Goal: Task Accomplishment & Management: Use online tool/utility

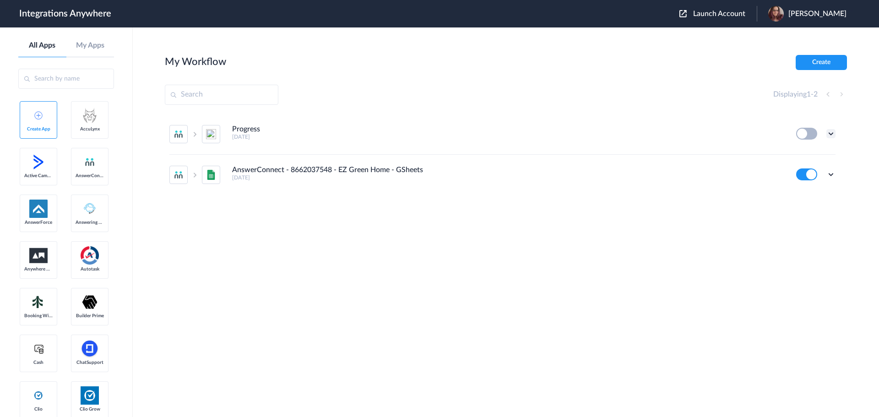
click at [833, 131] on icon at bounding box center [831, 133] width 9 height 9
click at [813, 185] on li "Delete" at bounding box center [806, 188] width 60 height 17
click at [796, 196] on span "Are you sure?" at bounding box center [799, 192] width 33 height 14
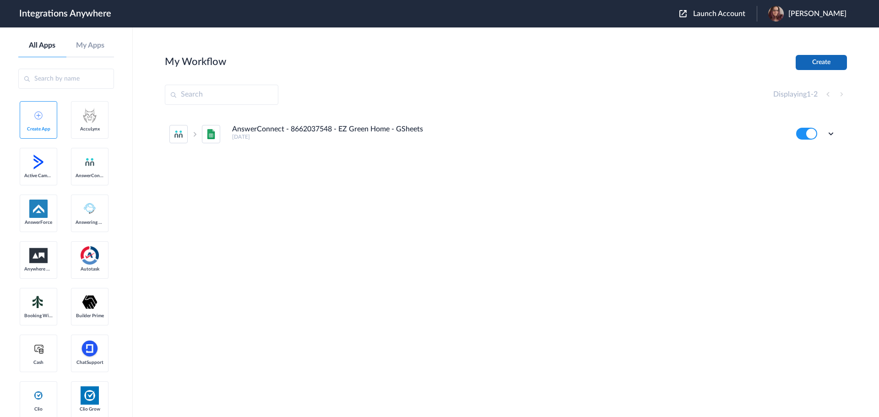
click at [820, 65] on button "Create" at bounding box center [821, 62] width 51 height 15
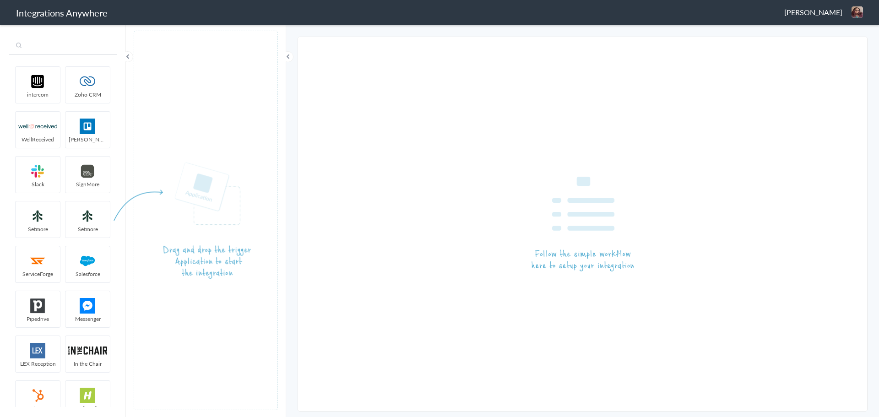
click at [56, 51] on input "text" at bounding box center [63, 46] width 108 height 17
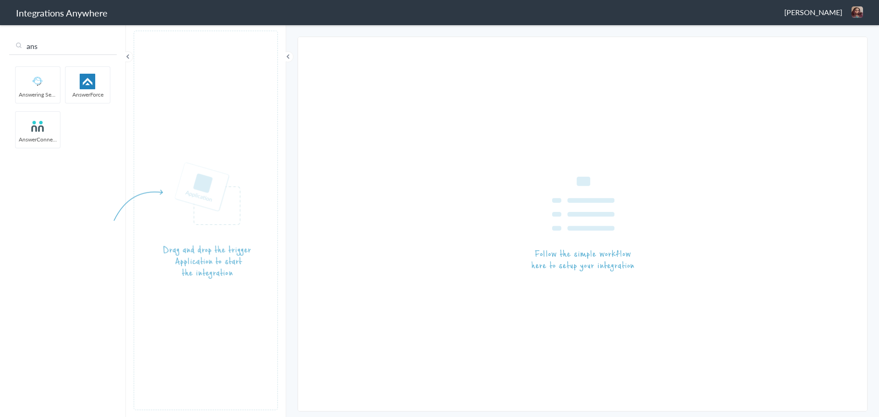
type input "ans"
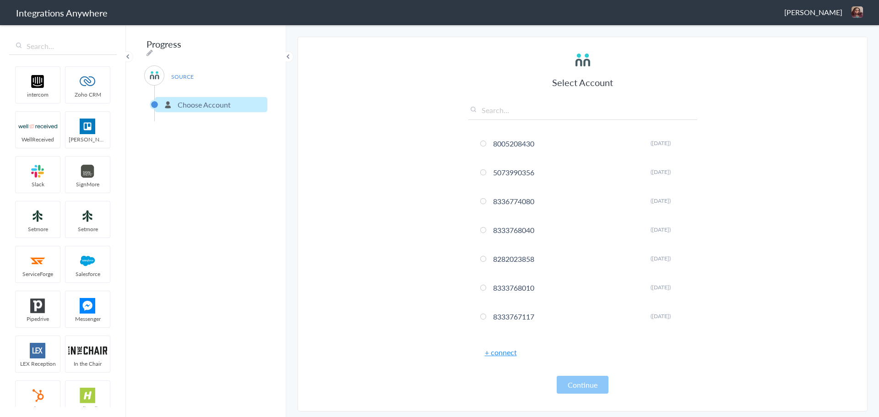
click at [505, 349] on link "+ connect" at bounding box center [501, 352] width 32 height 11
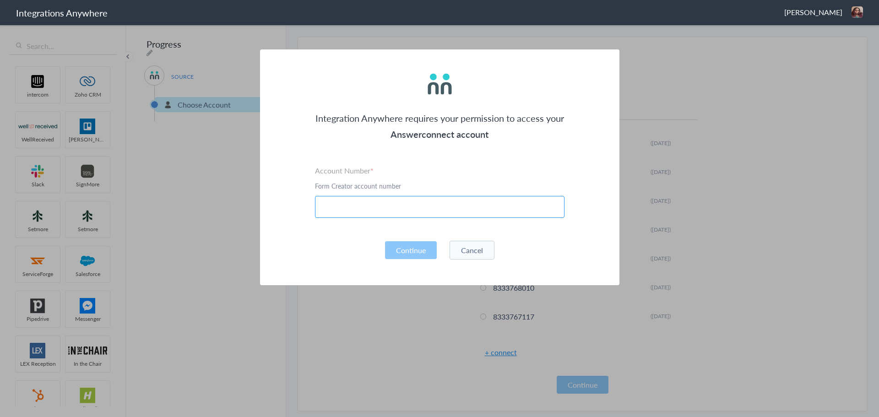
click at [436, 211] on input "text" at bounding box center [440, 207] width 250 height 22
paste input "4014156928"
type input "4014156928"
click at [413, 255] on button "Continue" at bounding box center [411, 250] width 52 height 18
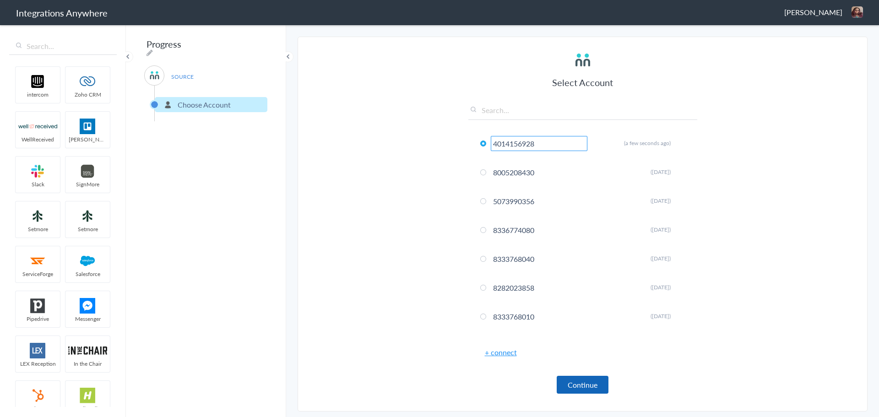
click at [591, 381] on button "Continue" at bounding box center [583, 385] width 52 height 18
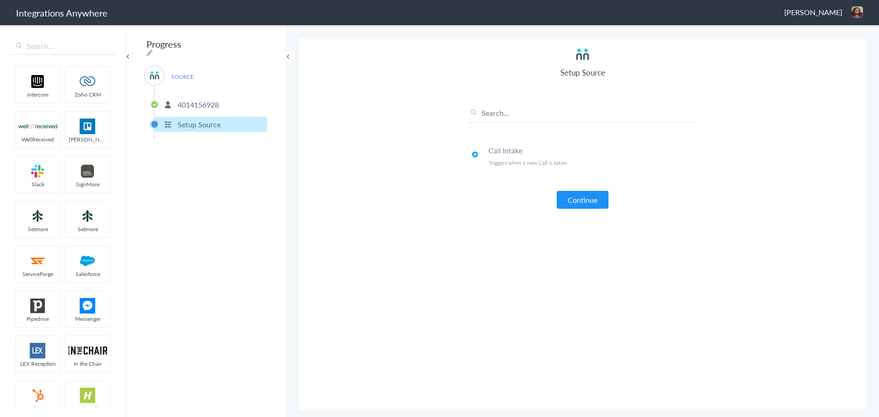
click at [595, 175] on ul "Call Intake Triggers when a new Call is taken" at bounding box center [583, 164] width 229 height 50
click at [591, 199] on button "Continue" at bounding box center [583, 200] width 52 height 18
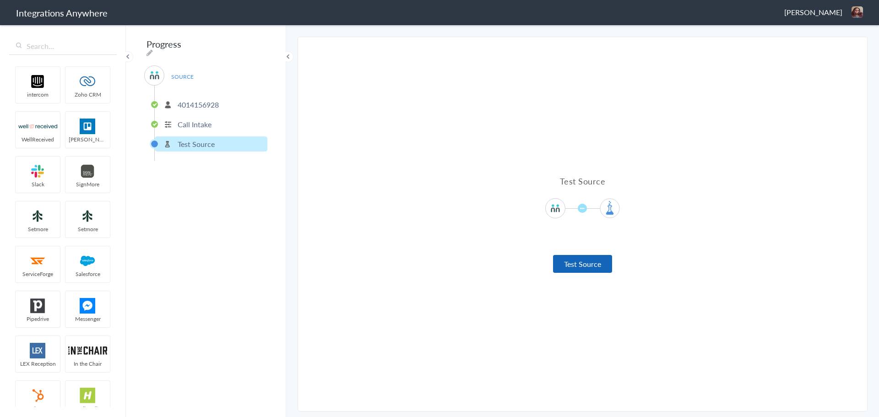
click at [572, 268] on button "Test Source" at bounding box center [582, 264] width 59 height 18
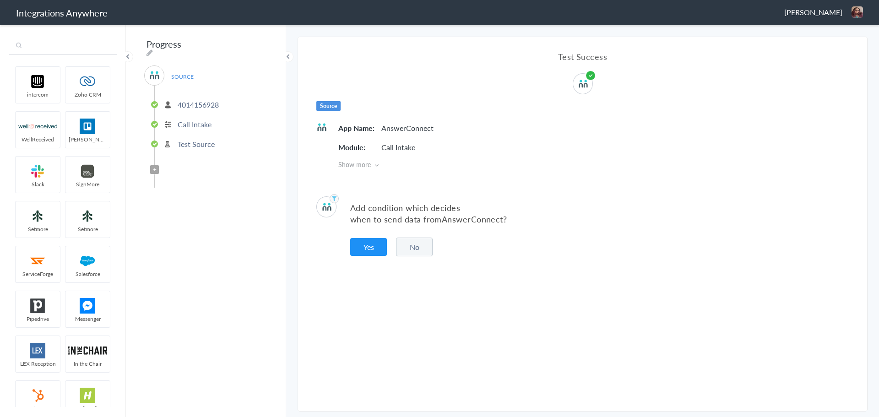
click at [60, 52] on input "text" at bounding box center [63, 46] width 108 height 17
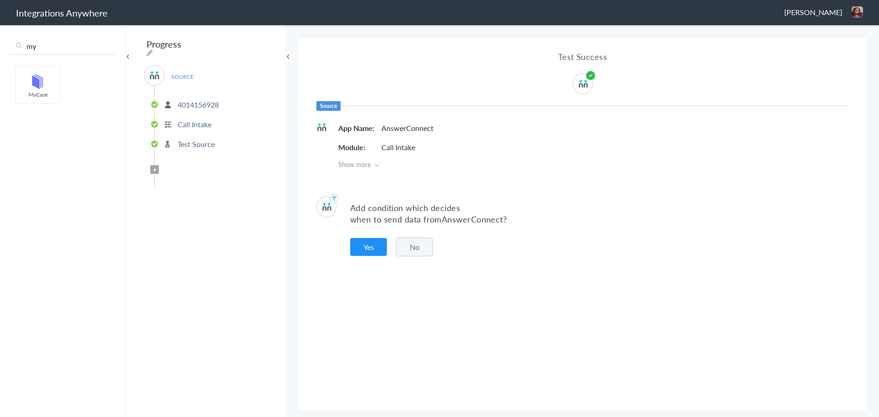
type input "my"
click at [431, 251] on button "No" at bounding box center [414, 247] width 37 height 19
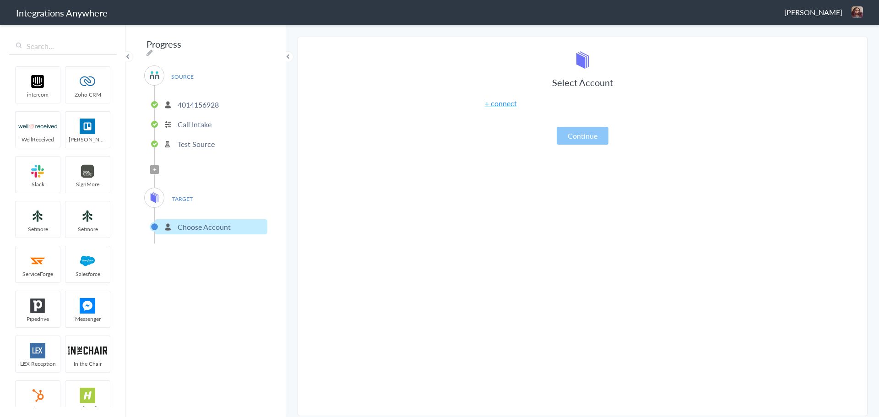
click at [504, 104] on link "+ connect" at bounding box center [501, 103] width 32 height 11
click at [506, 105] on link "+ connect" at bounding box center [501, 103] width 32 height 11
click at [503, 103] on link "+ connect" at bounding box center [501, 103] width 32 height 11
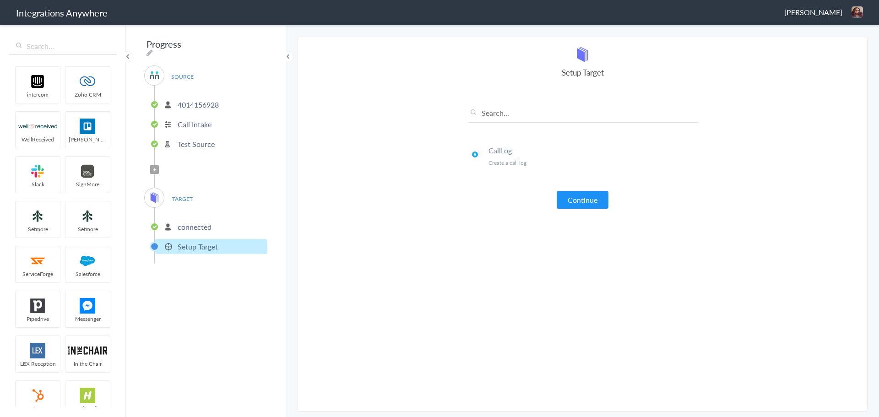
click at [157, 73] on img at bounding box center [154, 75] width 11 height 11
click at [181, 71] on span "SOURCE" at bounding box center [182, 77] width 35 height 12
click at [60, 50] on input "text" at bounding box center [63, 46] width 108 height 17
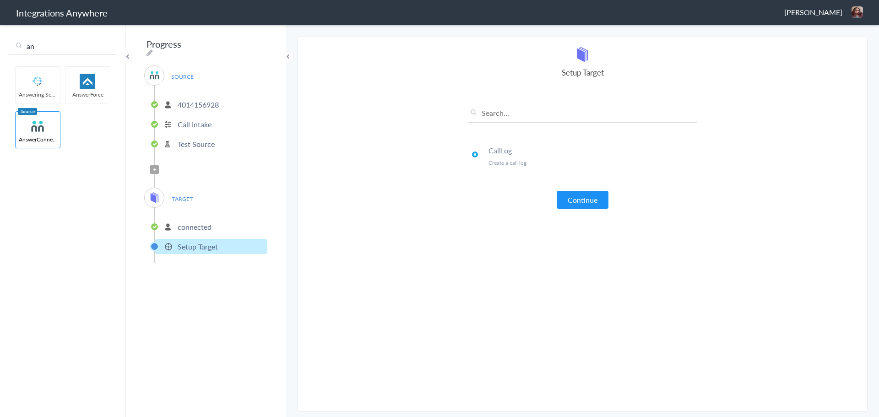
type input "a"
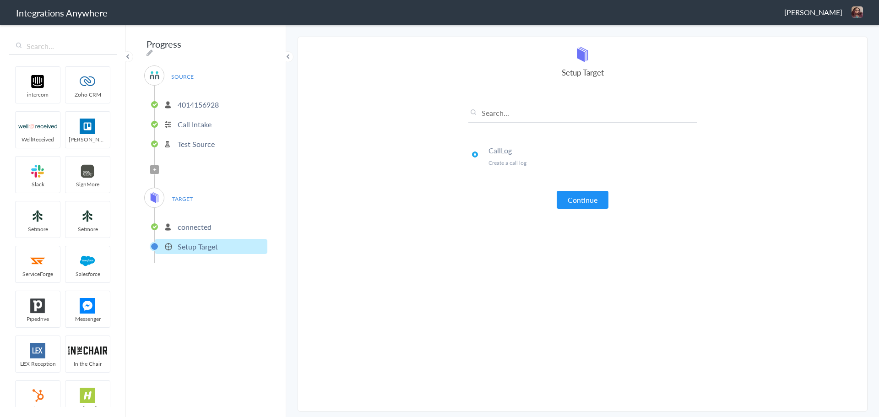
click at [511, 281] on article "Select Account connected Rename Delete (a few seconds ago) + connect Continue S…" at bounding box center [583, 224] width 229 height 356
click at [575, 202] on button "Continue" at bounding box center [583, 200] width 52 height 18
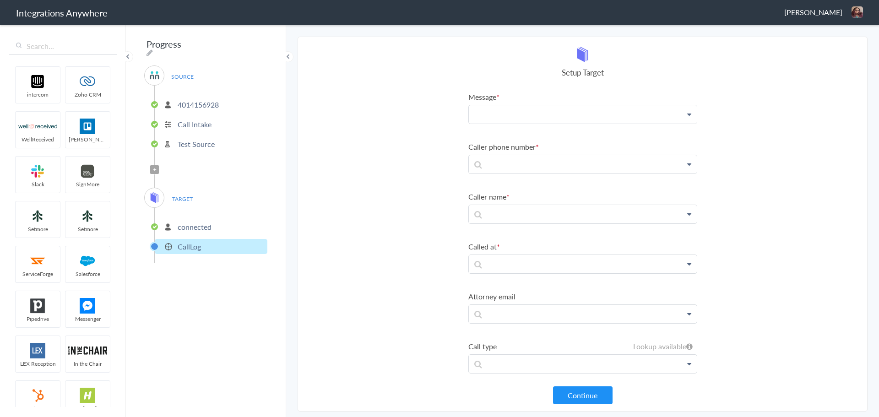
click at [525, 116] on p at bounding box center [583, 114] width 228 height 18
drag, startPoint x: 526, startPoint y: 143, endPoint x: 527, endPoint y: 112, distance: 31.2
click at [526, 143] on link "Message" at bounding box center [583, 141] width 228 height 20
click at [536, 113] on p "Message" at bounding box center [583, 116] width 228 height 23
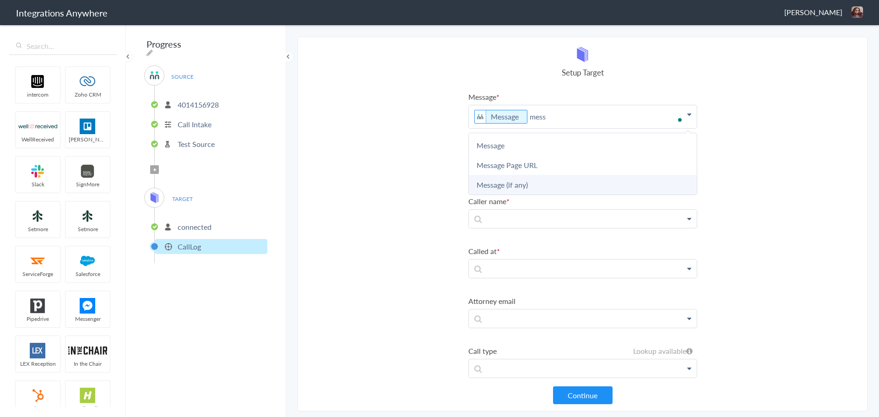
click at [535, 185] on link "Message (if any)" at bounding box center [583, 185] width 228 height 20
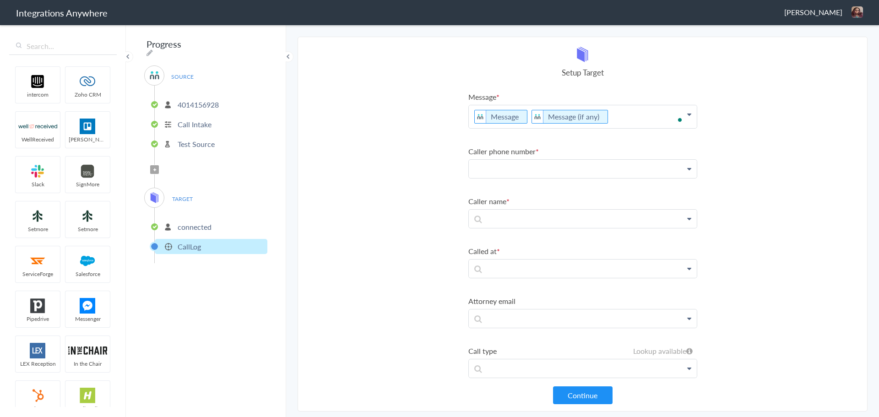
click at [532, 171] on p at bounding box center [583, 169] width 228 height 18
click at [512, 248] on link "Phone" at bounding box center [583, 255] width 228 height 20
click at [510, 223] on p at bounding box center [583, 223] width 228 height 18
click at [507, 250] on link "First Name" at bounding box center [583, 250] width 228 height 20
click at [560, 221] on p "First Name" at bounding box center [583, 225] width 228 height 23
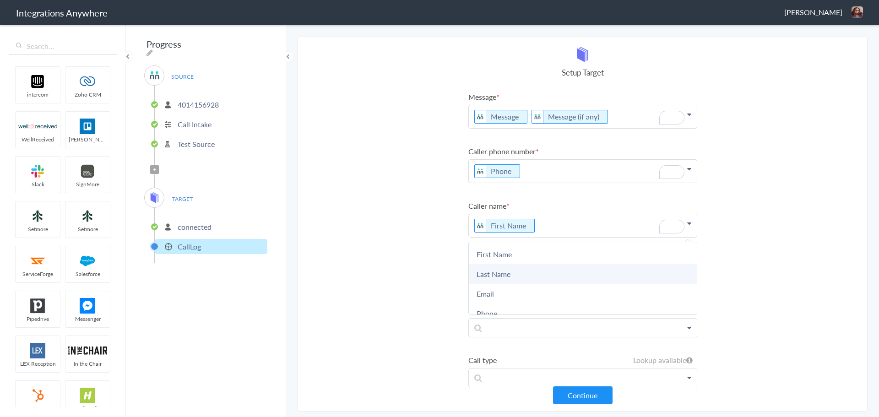
click at [538, 274] on link "Last Name" at bounding box center [583, 274] width 228 height 20
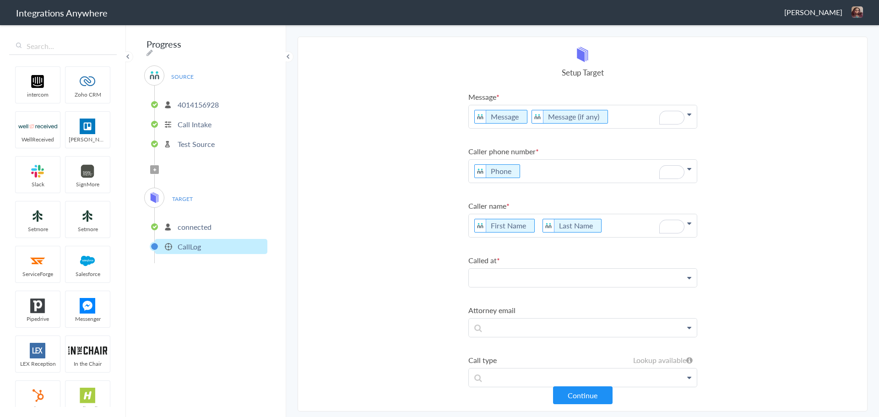
click at [516, 277] on p at bounding box center [583, 278] width 228 height 18
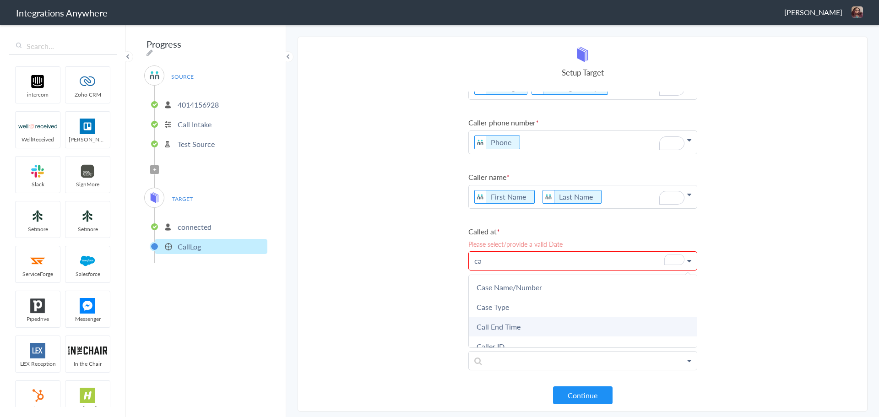
scroll to position [72, 0]
click at [540, 307] on link "Call Start Time" at bounding box center [583, 314] width 228 height 20
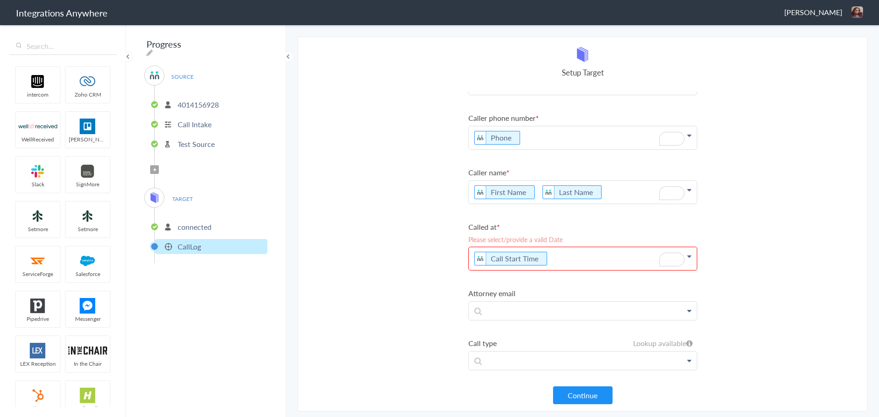
scroll to position [33, 0]
click at [420, 308] on section "Select Account 4014156928 Rename Delete (a few seconds ago) 8005208430 Rename D…" at bounding box center [583, 224] width 570 height 375
click at [509, 360] on p at bounding box center [583, 361] width 228 height 18
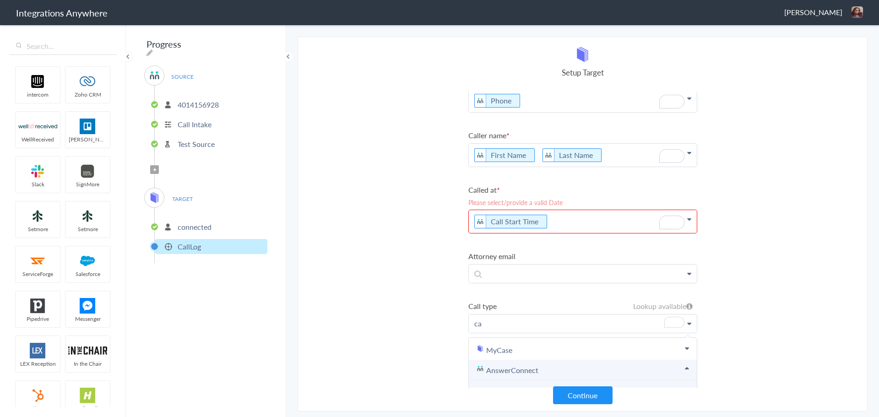
scroll to position [94, 0]
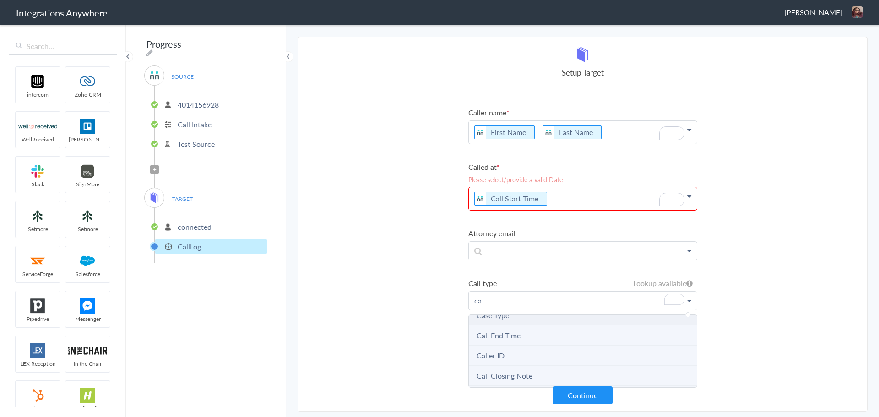
click at [514, 314] on Type "Case Type" at bounding box center [583, 315] width 228 height 20
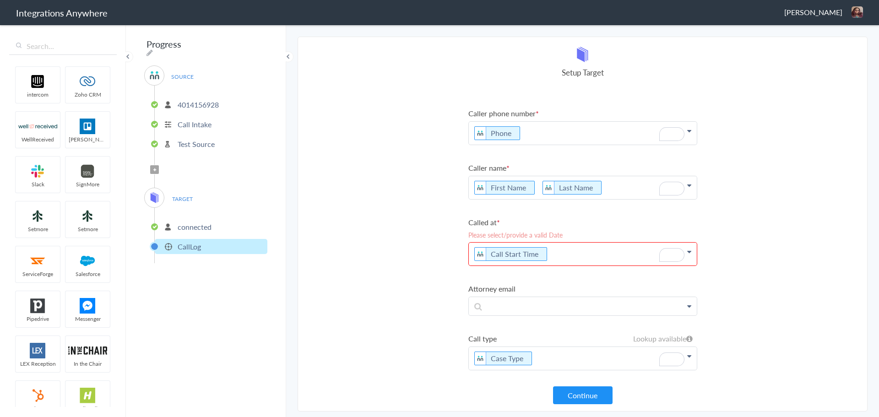
click at [570, 251] on p "Call Start Time" at bounding box center [583, 254] width 228 height 23
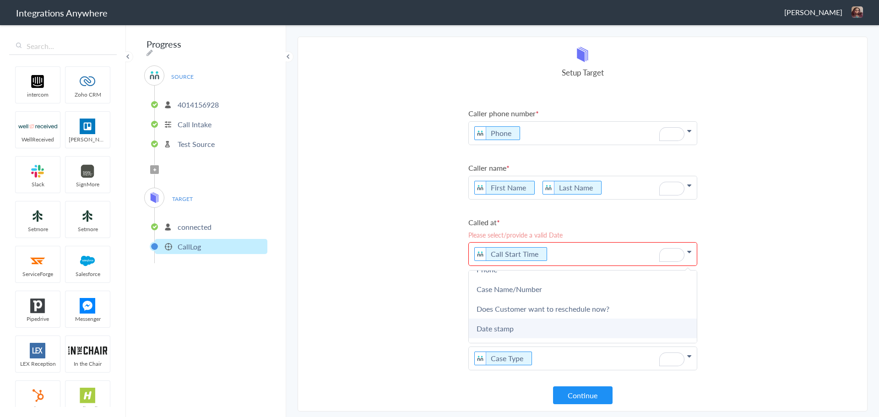
click at [530, 331] on link "Date stamp" at bounding box center [583, 329] width 228 height 20
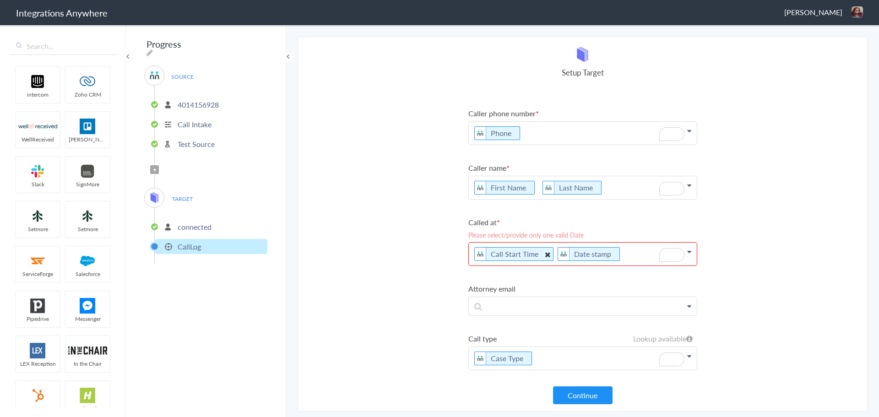
click at [546, 256] on icon "To enrich screen reader interactions, please activate Accessibility in Grammarl…" at bounding box center [547, 254] width 10 height 11
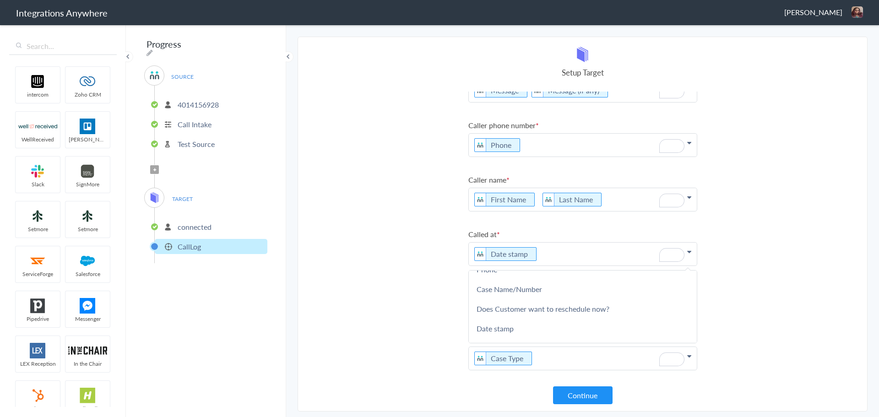
click at [427, 301] on section "Select Account 4014156928 Rename Delete (a few seconds ago) 8005208430 Rename D…" at bounding box center [583, 224] width 570 height 375
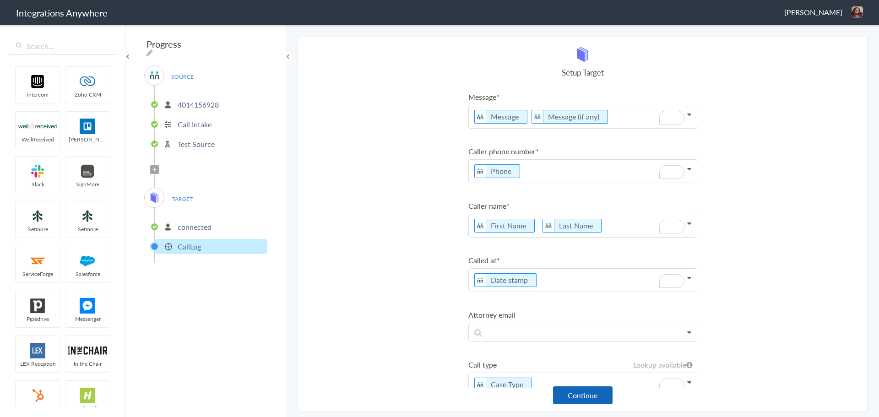
click at [588, 398] on button "Continue" at bounding box center [583, 396] width 60 height 18
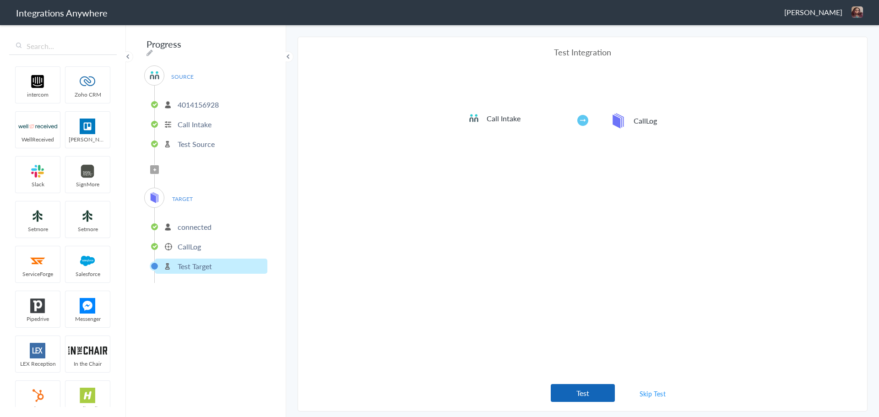
click at [591, 396] on button "Test" at bounding box center [583, 393] width 64 height 18
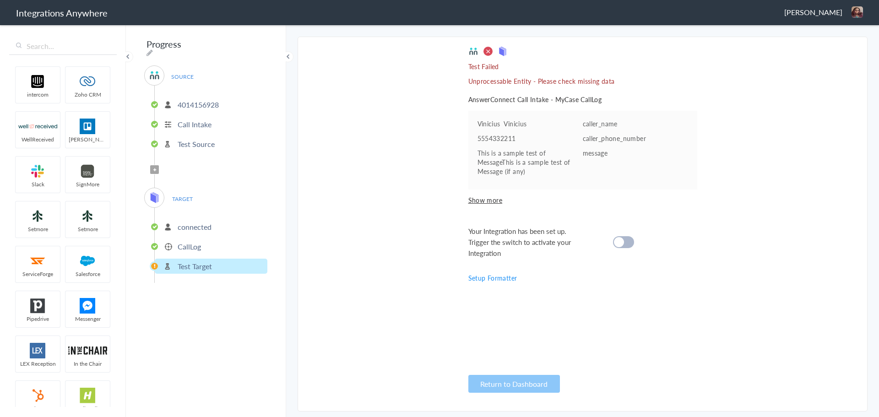
click at [489, 200] on span "Show more" at bounding box center [583, 200] width 229 height 9
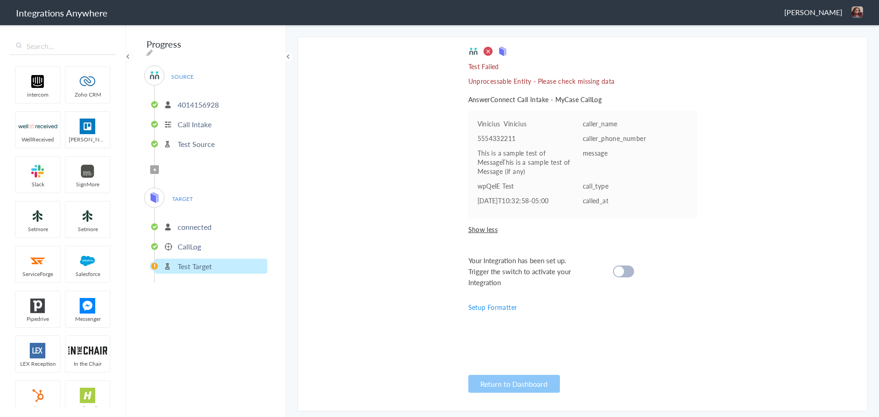
click at [190, 224] on p "connected" at bounding box center [195, 227] width 34 height 11
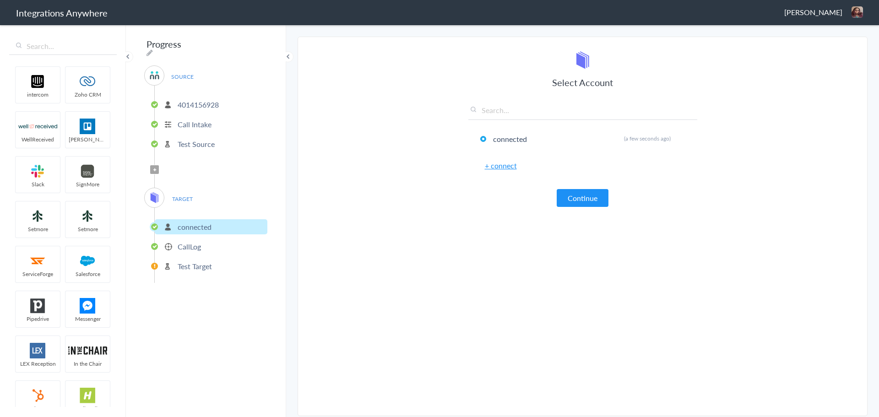
click at [590, 198] on button "Continue" at bounding box center [583, 198] width 52 height 18
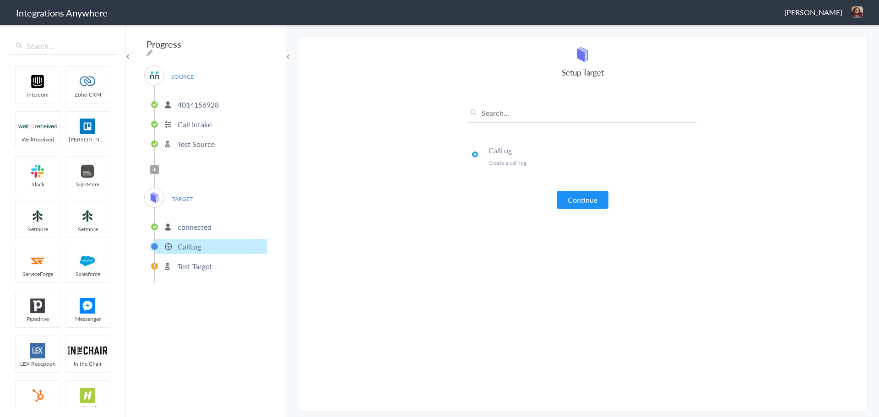
click at [592, 201] on button "Continue" at bounding box center [583, 200] width 52 height 18
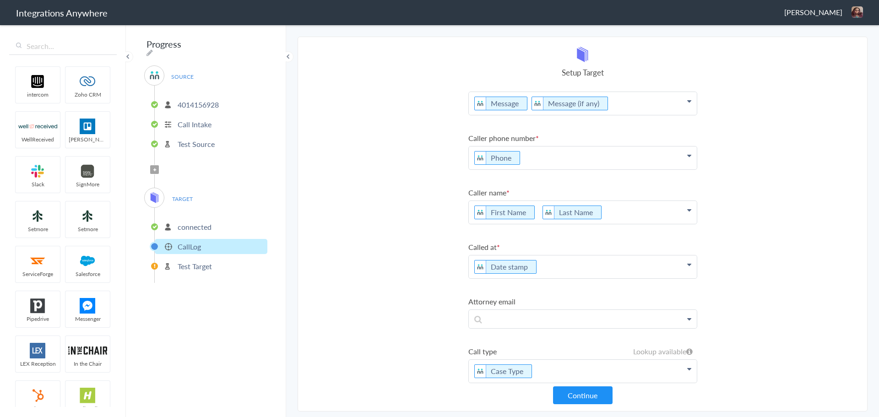
scroll to position [26, 0]
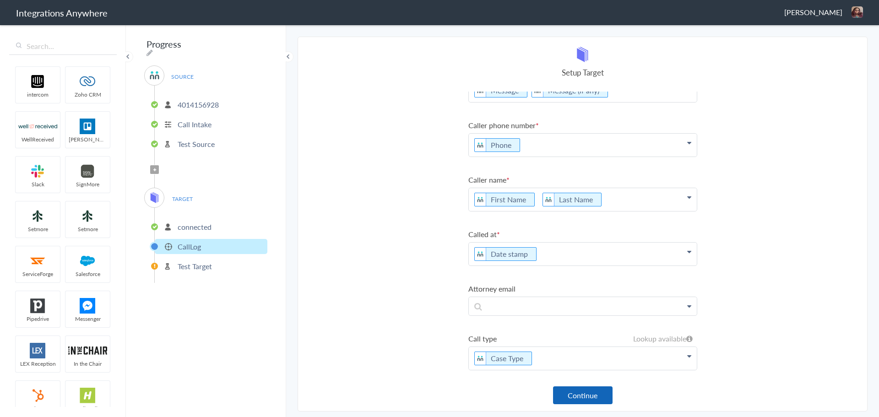
click at [578, 397] on button "Continue" at bounding box center [583, 396] width 60 height 18
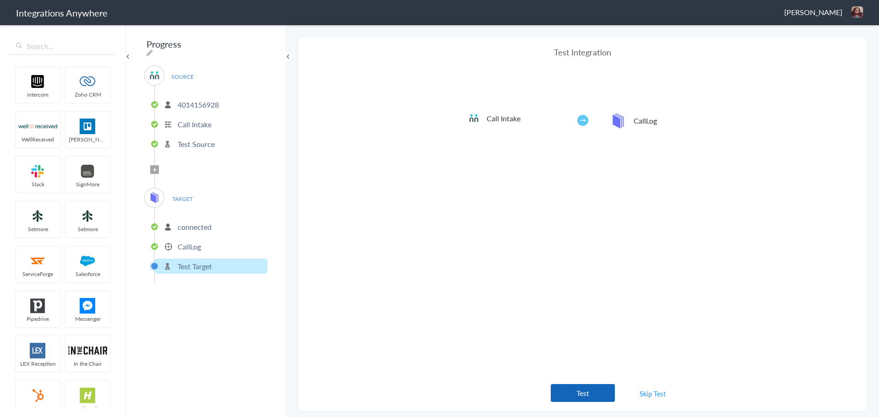
click at [587, 386] on button "Test" at bounding box center [583, 393] width 64 height 18
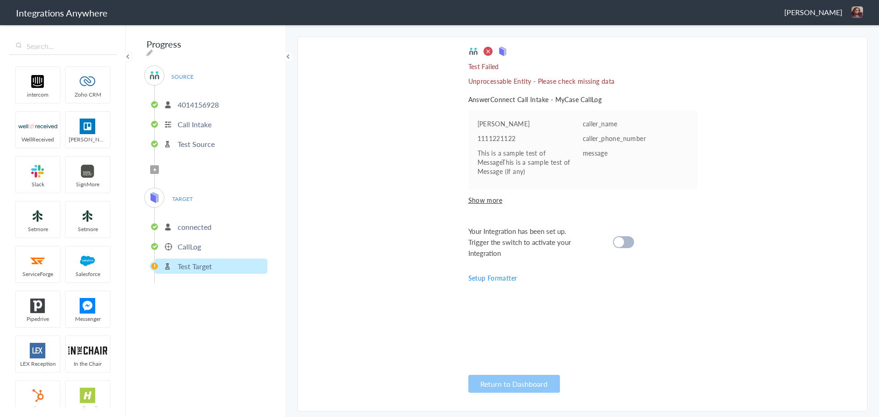
click at [629, 243] on div at bounding box center [623, 242] width 21 height 12
click at [627, 242] on div at bounding box center [623, 242] width 21 height 12
click at [494, 200] on span "Show more" at bounding box center [583, 200] width 229 height 9
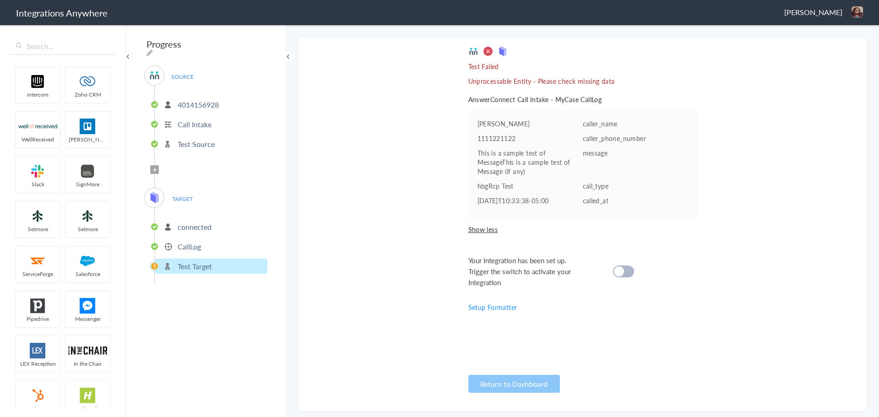
click at [476, 231] on span "Show less" at bounding box center [583, 229] width 229 height 9
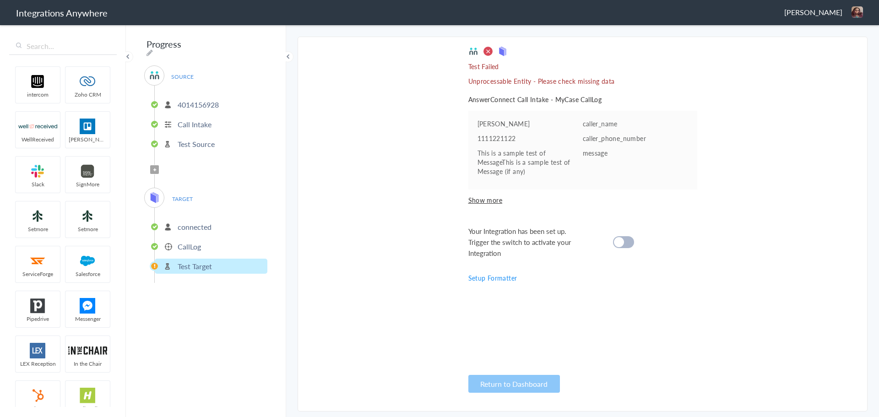
click at [485, 200] on span "Show more" at bounding box center [583, 200] width 229 height 9
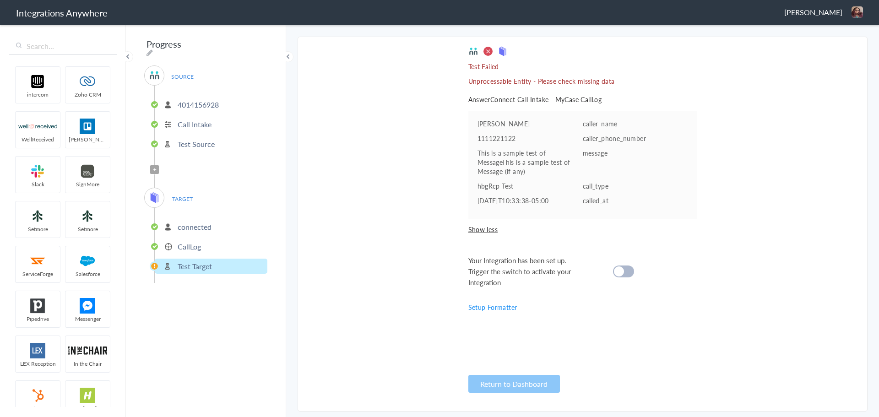
click at [490, 50] on span at bounding box center [488, 51] width 10 height 10
click at [199, 141] on p "Test Source" at bounding box center [196, 144] width 37 height 11
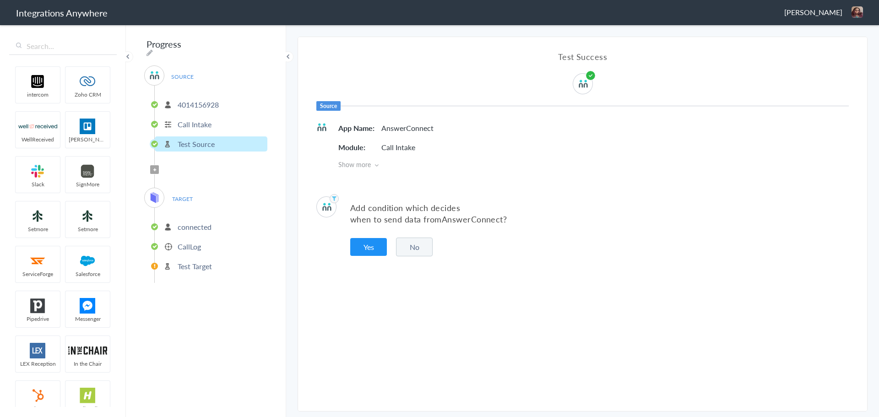
click at [414, 245] on button "No" at bounding box center [414, 247] width 37 height 19
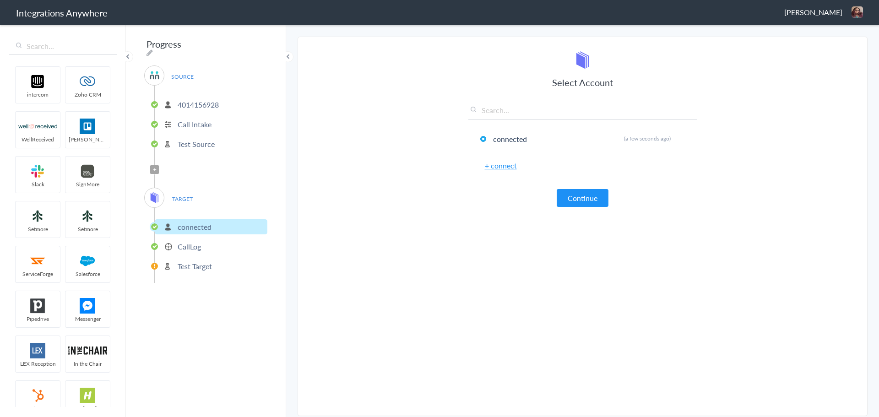
click at [511, 169] on link "+ connect" at bounding box center [501, 165] width 32 height 11
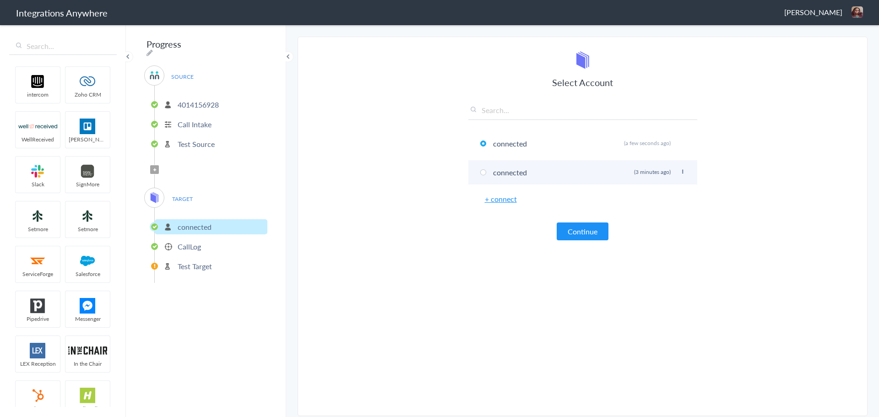
click at [687, 169] on li "connected Rename Delete (3 minutes ago)" at bounding box center [583, 172] width 229 height 24
click at [683, 169] on li "connected Rename Delete (3 minutes ago)" at bounding box center [583, 172] width 229 height 24
click at [683, 171] on icon at bounding box center [682, 171] width 5 height 5
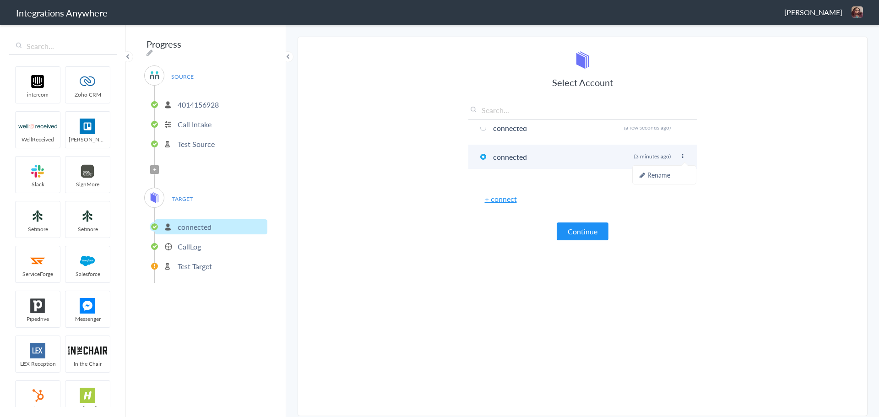
click at [680, 156] on icon at bounding box center [682, 156] width 5 height 5
click at [685, 142] on icon at bounding box center [682, 143] width 5 height 5
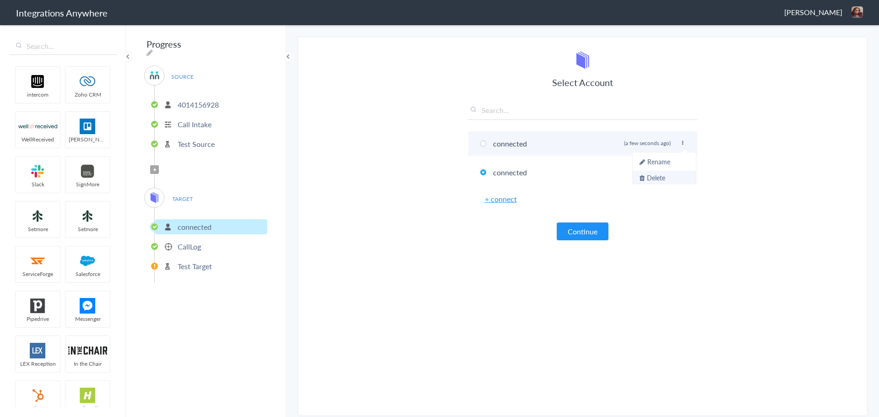
click at [671, 177] on li "Delete" at bounding box center [664, 178] width 63 height 14
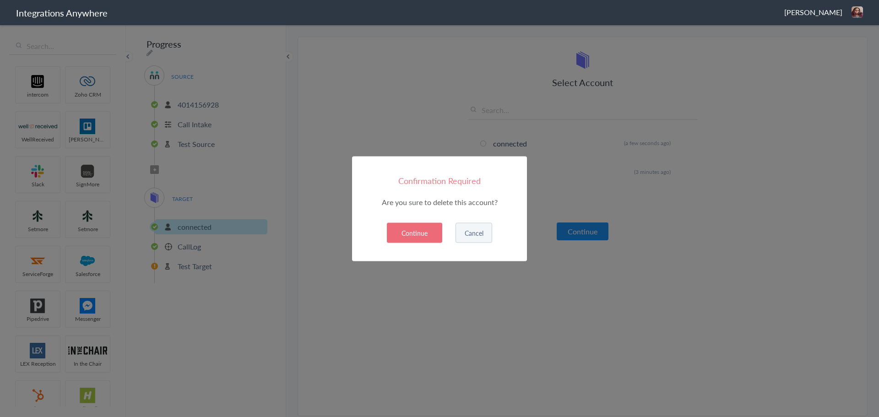
click at [432, 230] on button "Continue" at bounding box center [414, 233] width 55 height 20
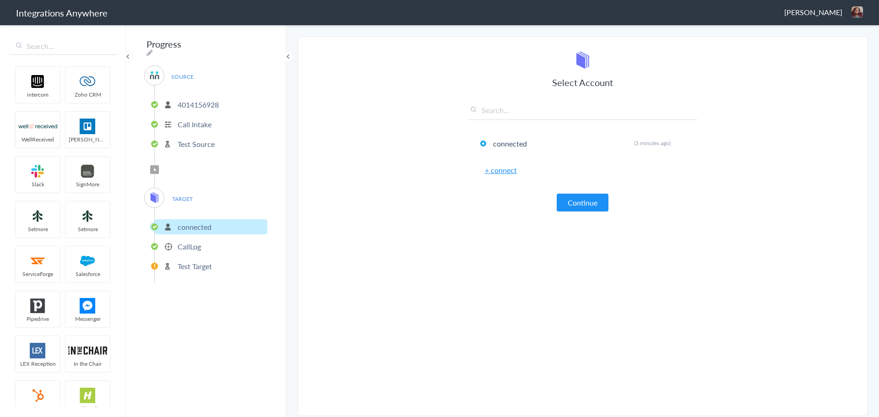
click at [499, 170] on link "+ connect" at bounding box center [501, 170] width 32 height 11
click at [832, 11] on span "[PERSON_NAME]" at bounding box center [814, 12] width 58 height 11
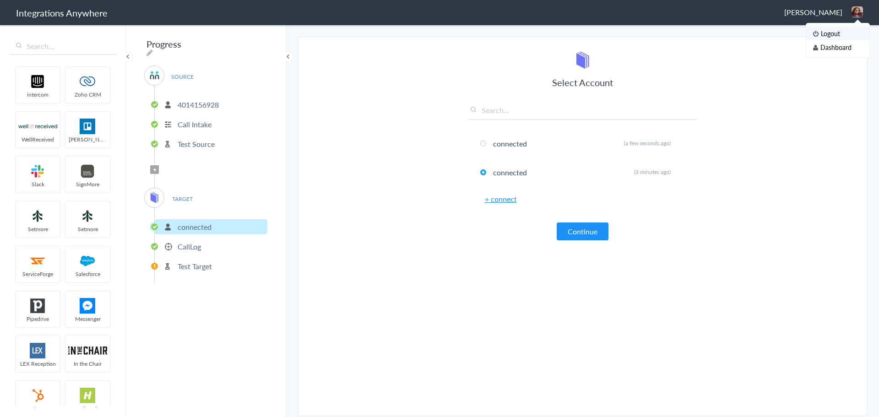
click at [835, 31] on li "Logout" at bounding box center [838, 34] width 63 height 14
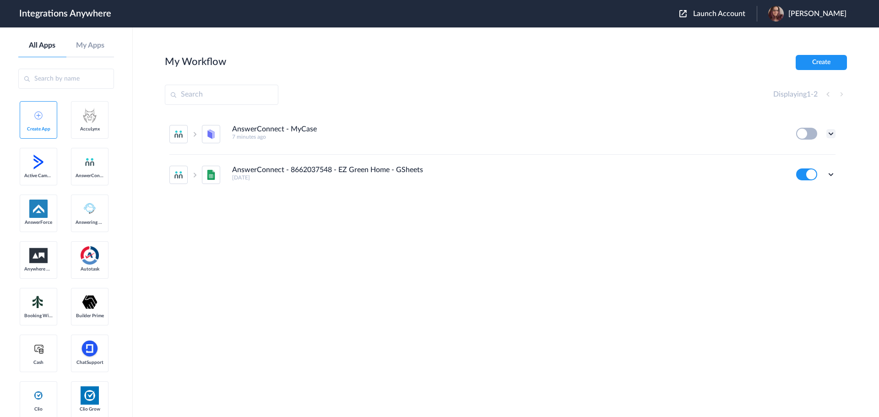
click at [833, 132] on icon at bounding box center [831, 133] width 9 height 9
click at [810, 184] on li "Delete" at bounding box center [806, 188] width 60 height 17
click at [800, 190] on span "Are you sure?" at bounding box center [799, 192] width 33 height 14
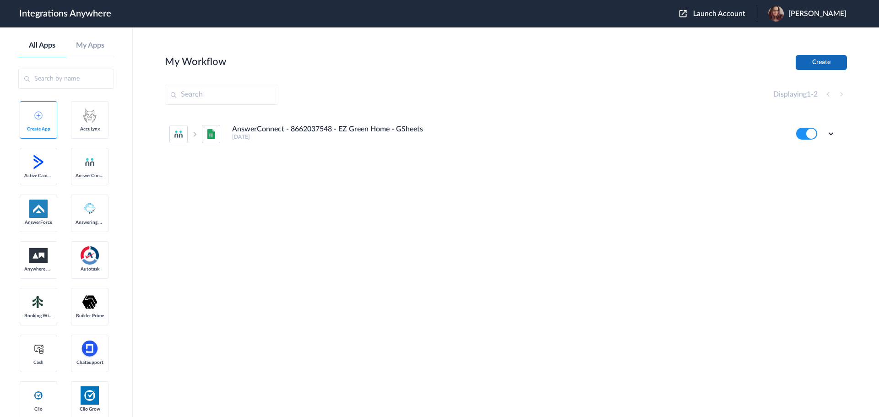
click at [831, 65] on button "Create" at bounding box center [821, 62] width 51 height 15
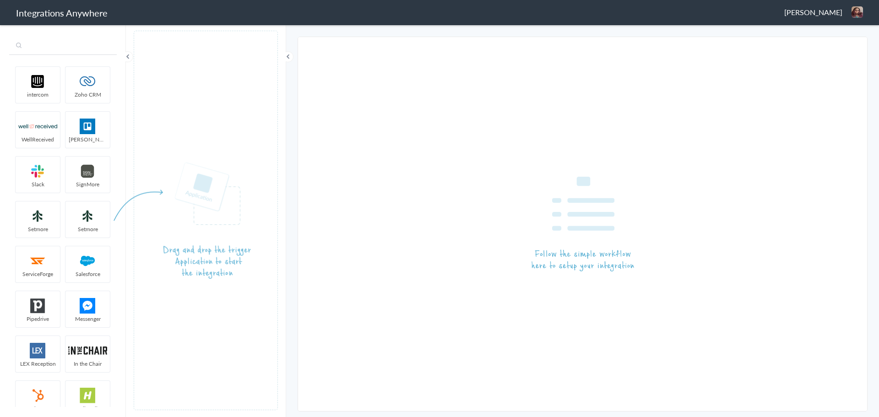
click at [81, 45] on input "text" at bounding box center [63, 46] width 108 height 17
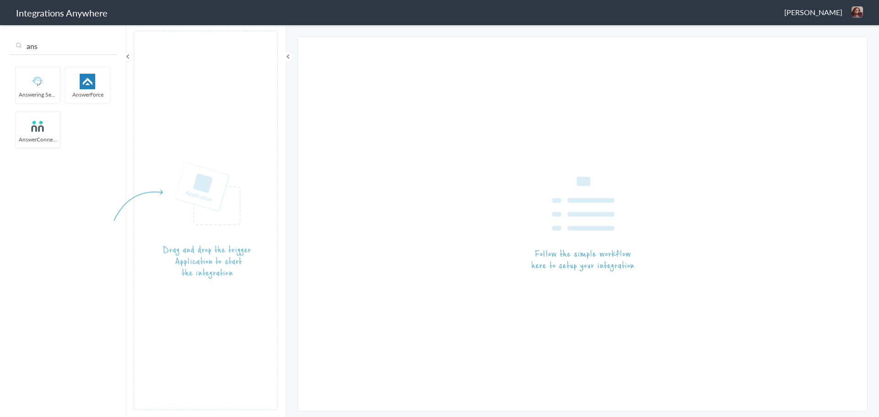
type input "ans"
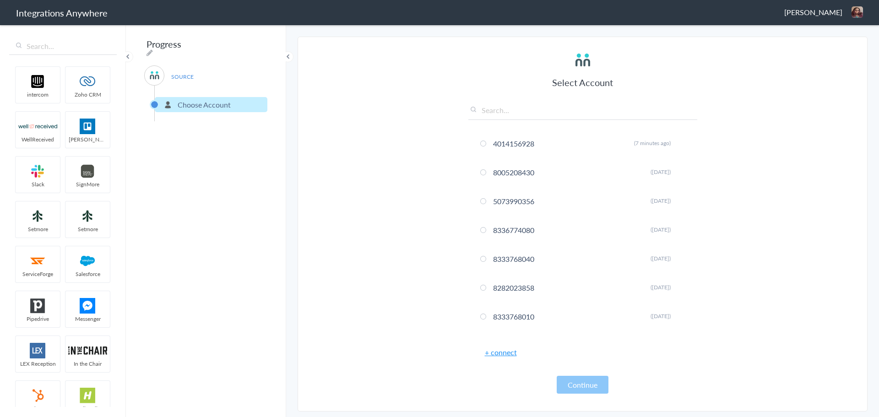
click at [507, 350] on link "+ connect" at bounding box center [501, 352] width 32 height 11
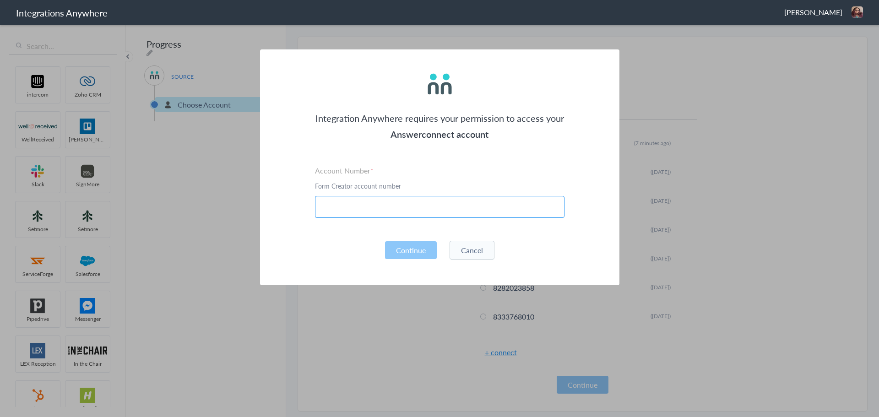
click at [435, 208] on input "text" at bounding box center [440, 207] width 250 height 22
paste input "4014156928"
type input "4014156928"
click at [420, 245] on button "Continue" at bounding box center [411, 250] width 52 height 18
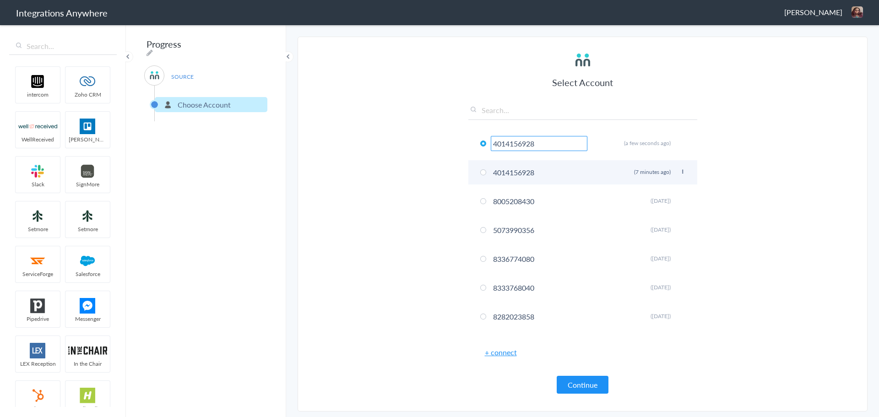
click at [680, 169] on icon at bounding box center [682, 171] width 5 height 5
click at [671, 207] on li "Delete" at bounding box center [664, 207] width 63 height 14
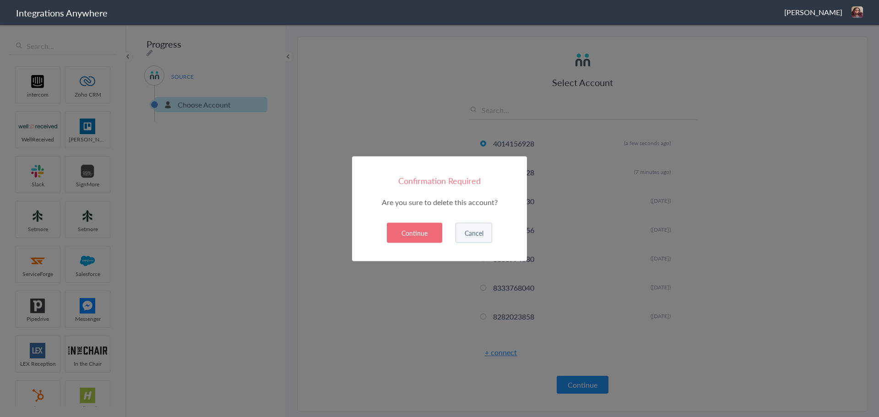
click at [432, 231] on button "Continue" at bounding box center [414, 233] width 55 height 20
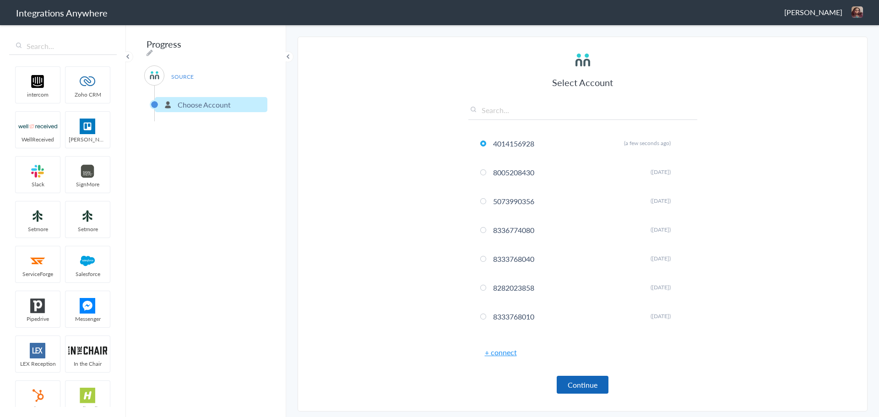
click at [580, 380] on button "Continue" at bounding box center [583, 385] width 52 height 18
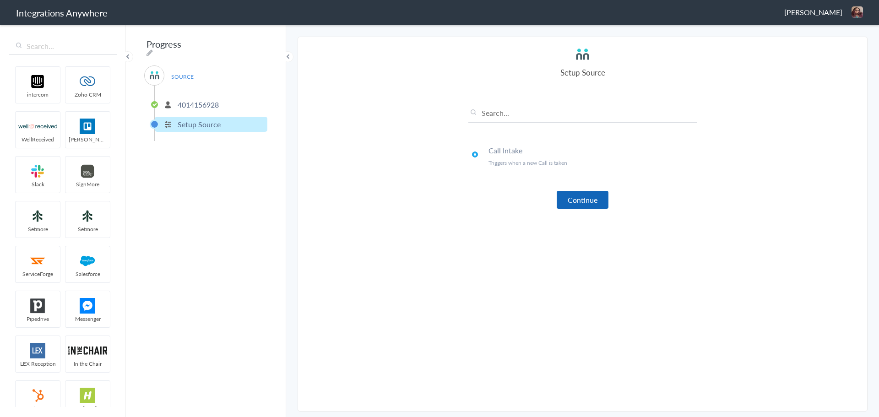
click at [587, 196] on button "Continue" at bounding box center [583, 200] width 52 height 18
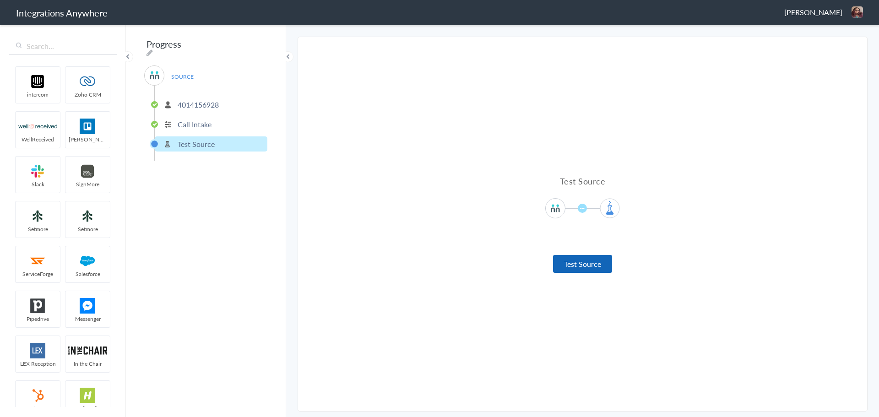
click at [585, 266] on button "Test Source" at bounding box center [582, 264] width 59 height 18
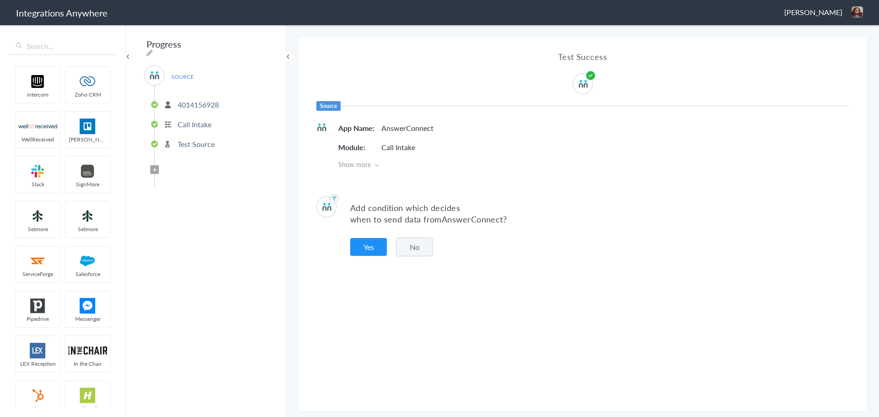
click at [424, 250] on button "No" at bounding box center [414, 247] width 37 height 19
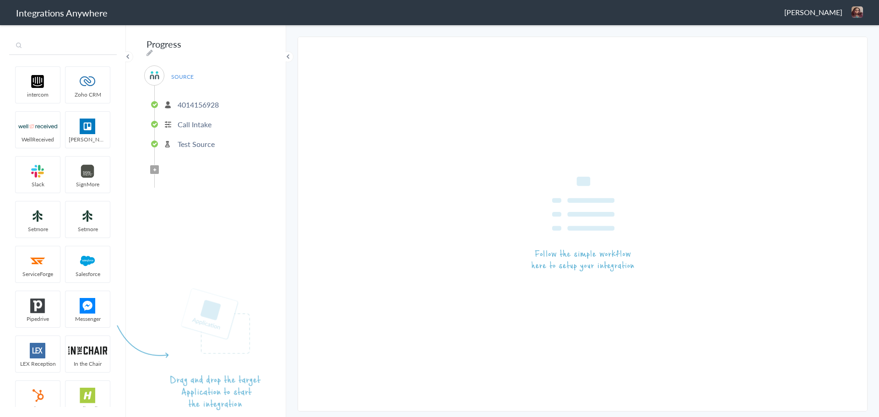
click at [58, 49] on input "text" at bounding box center [63, 46] width 108 height 17
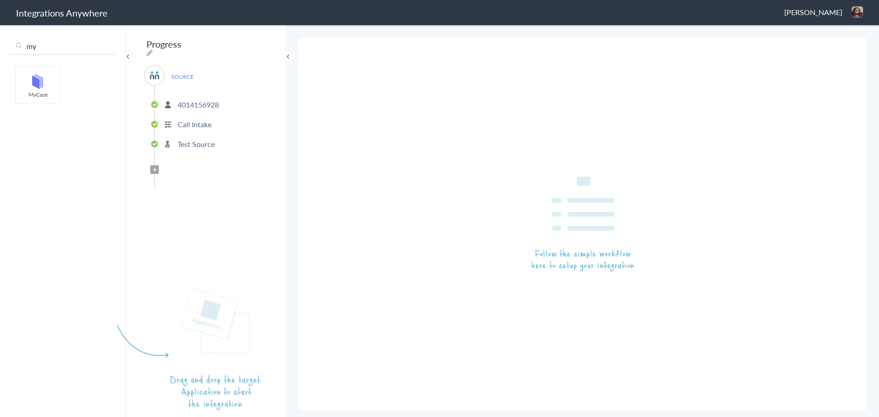
type input "my"
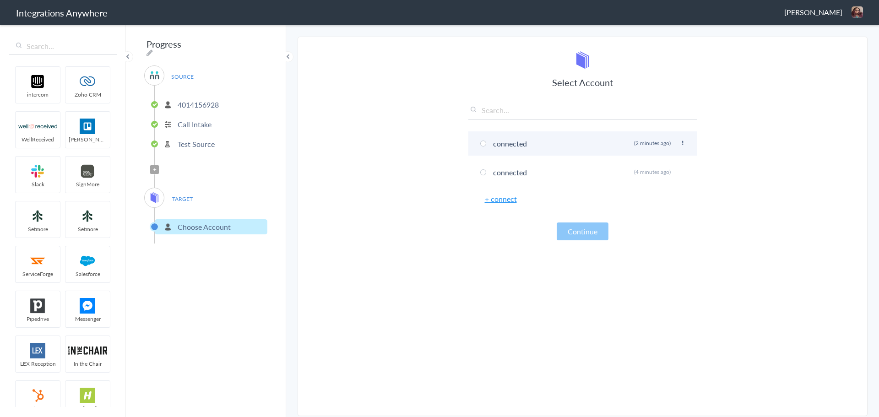
click at [683, 143] on icon at bounding box center [682, 143] width 5 height 5
click at [675, 176] on li "Delete" at bounding box center [664, 178] width 63 height 14
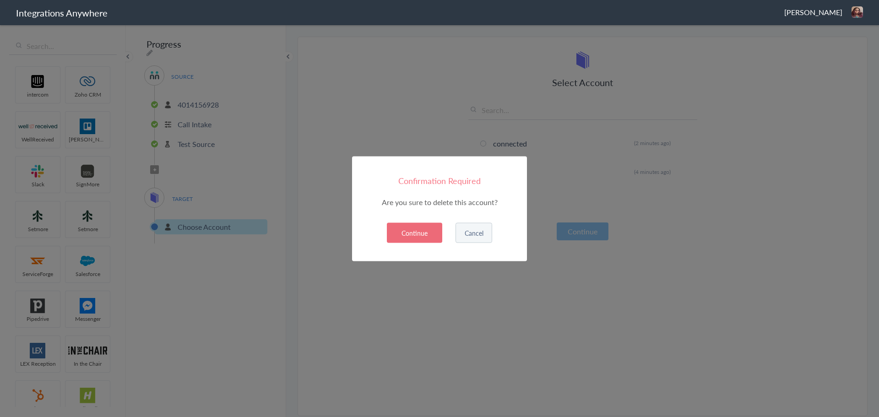
click at [402, 235] on button "Continue" at bounding box center [414, 233] width 55 height 20
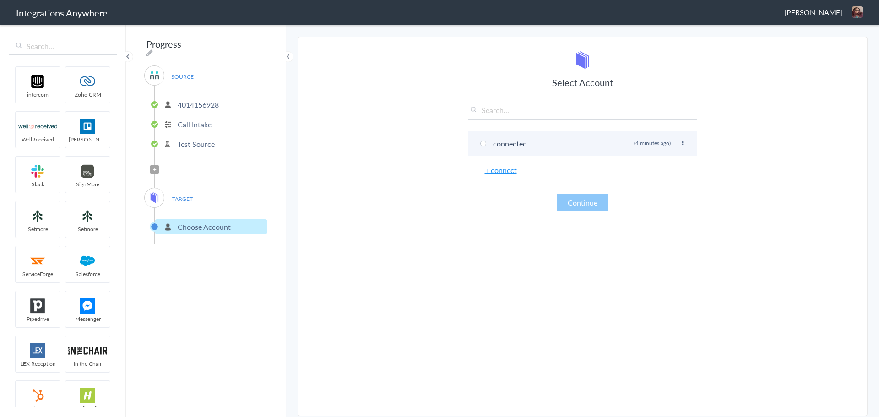
click at [684, 141] on icon at bounding box center [682, 143] width 5 height 5
click at [631, 182] on div "Select Account connected Rename Delete (4 minutes ago) + connect Continue" at bounding box center [583, 131] width 229 height 161
click at [491, 169] on link "+ connect" at bounding box center [501, 170] width 32 height 11
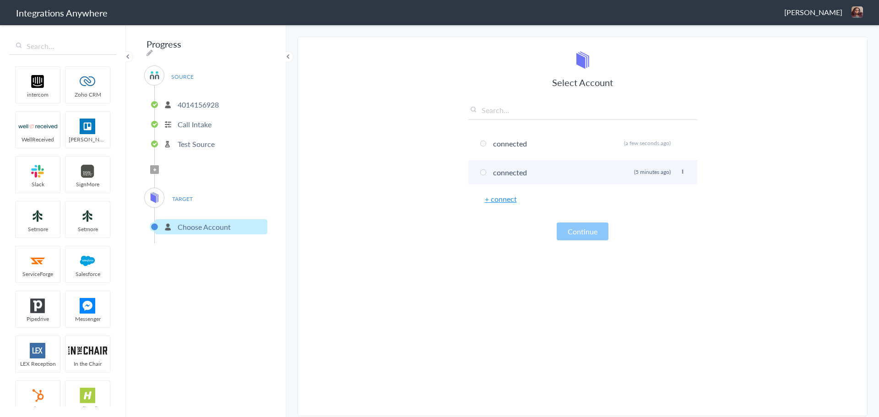
click at [682, 169] on li "connected Rename Delete (5 minutes ago)" at bounding box center [583, 172] width 229 height 24
click at [683, 170] on icon at bounding box center [682, 171] width 5 height 5
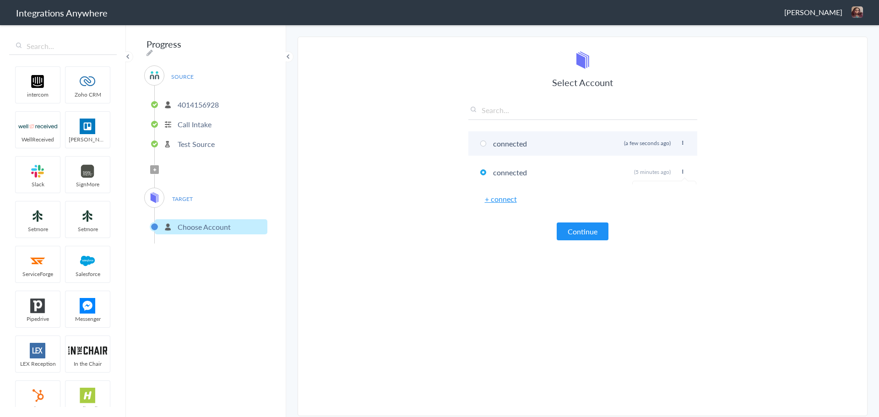
click at [656, 143] on span "(a few seconds ago)" at bounding box center [647, 143] width 47 height 8
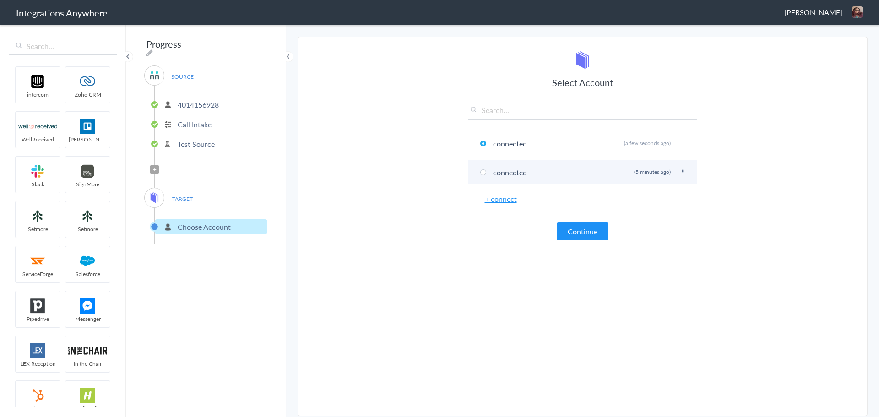
click at [683, 171] on icon at bounding box center [682, 171] width 5 height 5
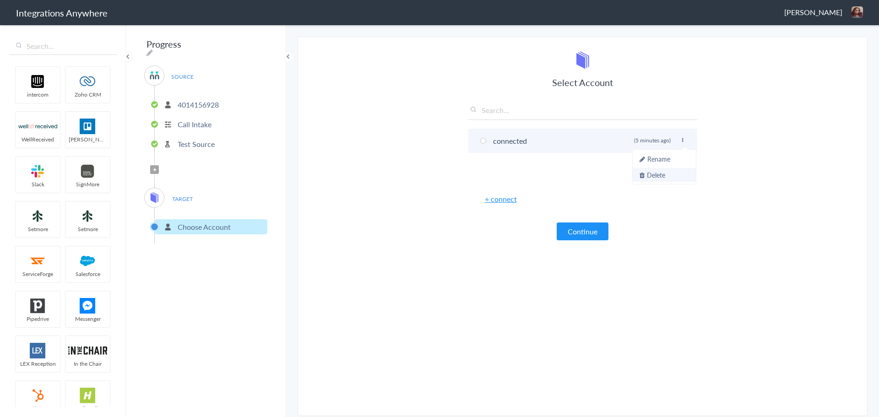
click at [670, 175] on li "Delete" at bounding box center [664, 175] width 63 height 14
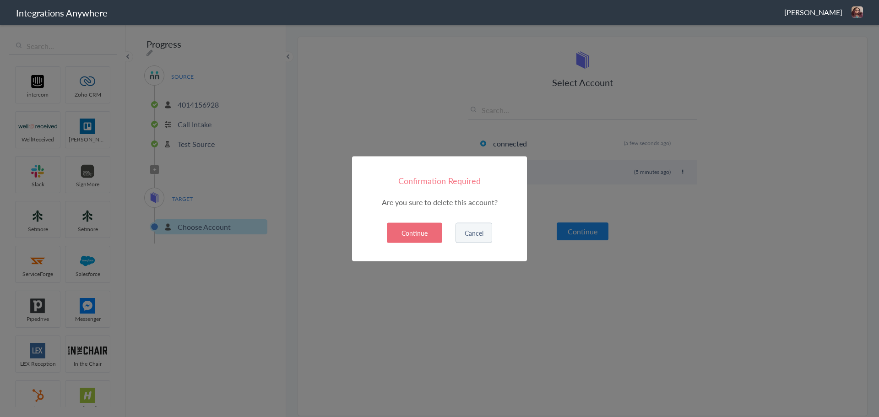
scroll to position [0, 0]
click at [422, 230] on button "Continue" at bounding box center [414, 233] width 55 height 20
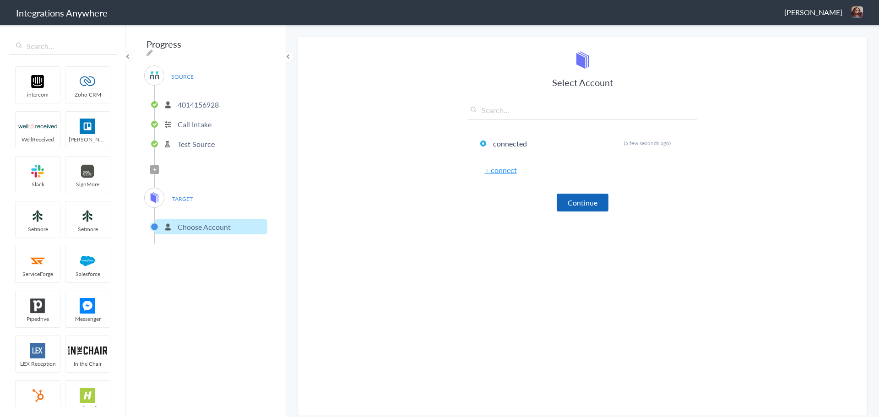
click at [592, 201] on button "Continue" at bounding box center [583, 203] width 52 height 18
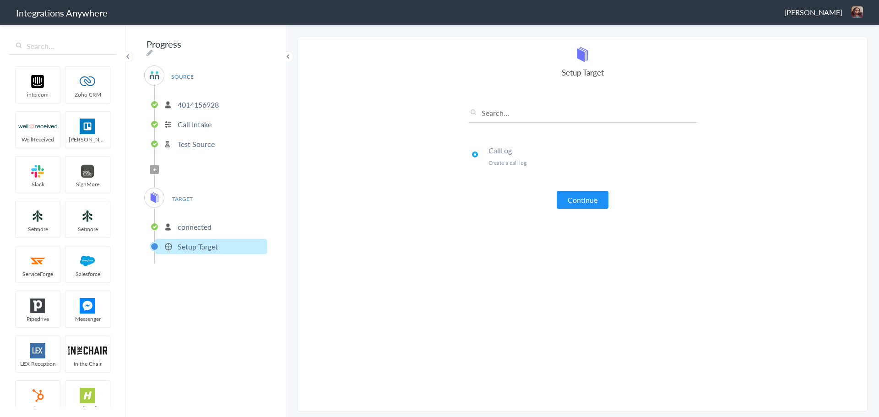
click at [579, 210] on article "Select Account connected Rename Delete (a few seconds ago) + connect Continue S…" at bounding box center [583, 224] width 229 height 356
click at [579, 199] on button "Continue" at bounding box center [583, 200] width 52 height 18
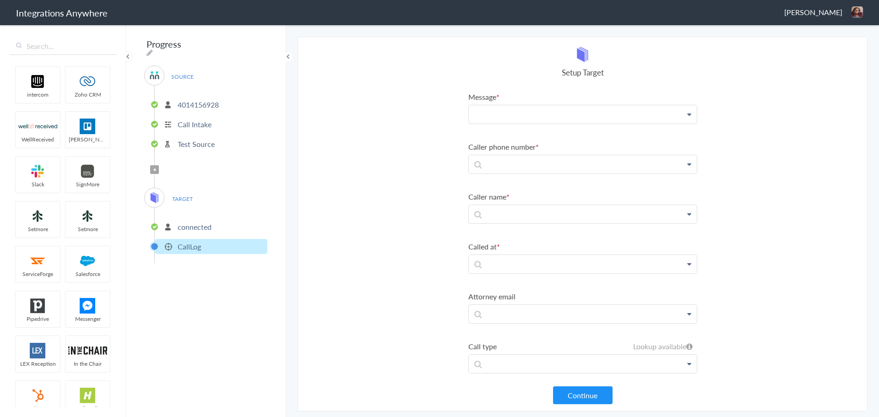
click at [523, 117] on p at bounding box center [583, 114] width 228 height 18
click at [520, 143] on link "Message" at bounding box center [583, 141] width 228 height 20
click at [536, 125] on p "Message" at bounding box center [583, 116] width 228 height 23
click at [539, 116] on p "Message mes" at bounding box center [583, 116] width 228 height 23
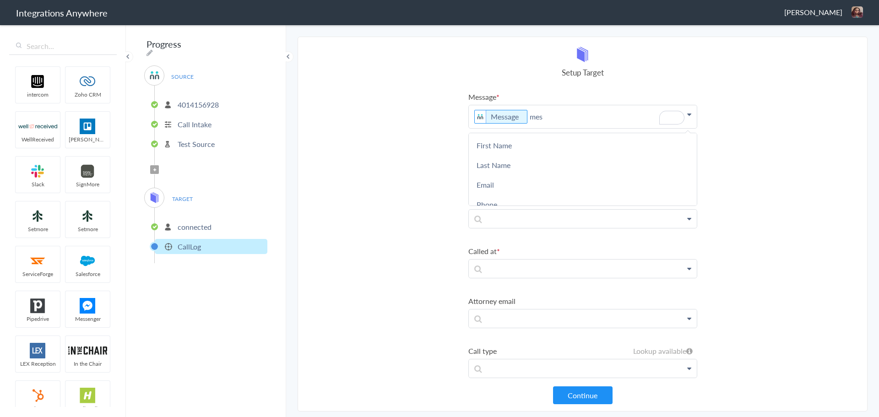
click at [561, 119] on p "Message mes" at bounding box center [583, 116] width 228 height 23
click at [529, 180] on link "Message (if any)" at bounding box center [583, 185] width 228 height 20
click at [549, 161] on p at bounding box center [583, 169] width 228 height 18
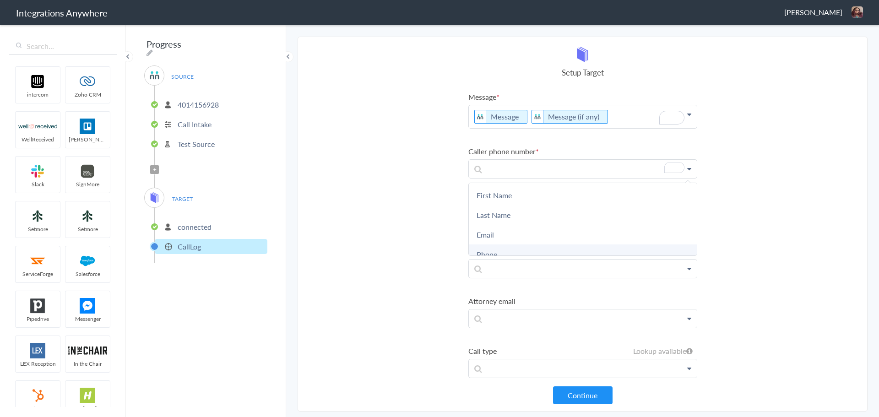
click at [531, 248] on link "Phone" at bounding box center [583, 255] width 228 height 20
click at [526, 219] on p at bounding box center [583, 223] width 228 height 18
click at [522, 245] on link "First Name" at bounding box center [583, 250] width 228 height 20
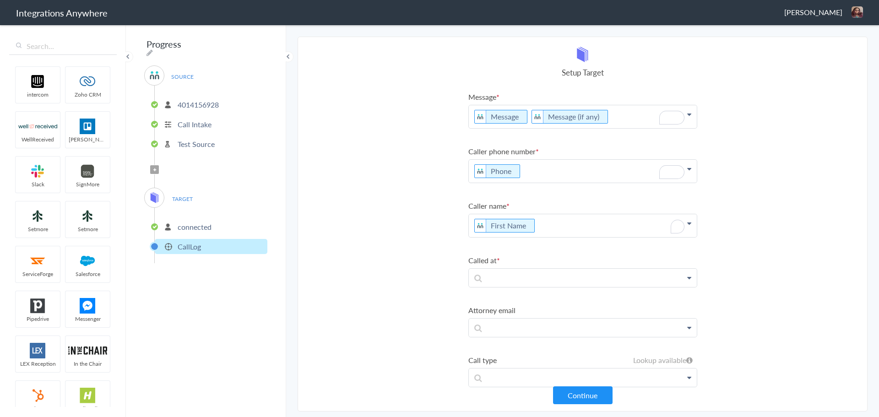
click at [545, 229] on p "First Name" at bounding box center [583, 225] width 228 height 23
click at [532, 276] on link "Last Name" at bounding box center [583, 274] width 228 height 20
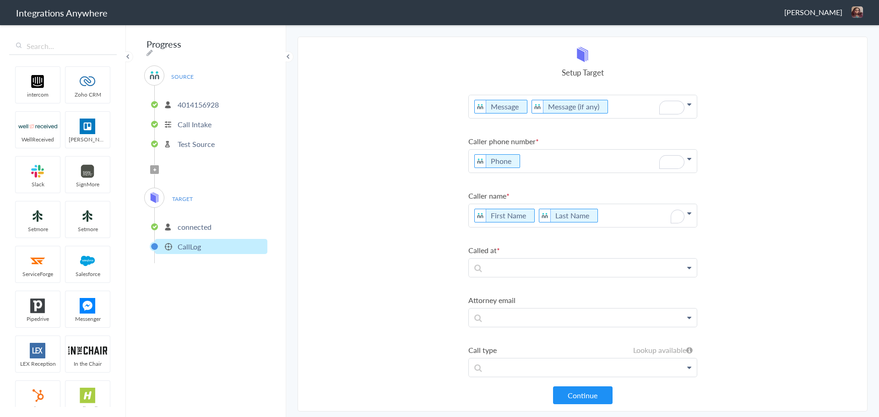
scroll to position [17, 0]
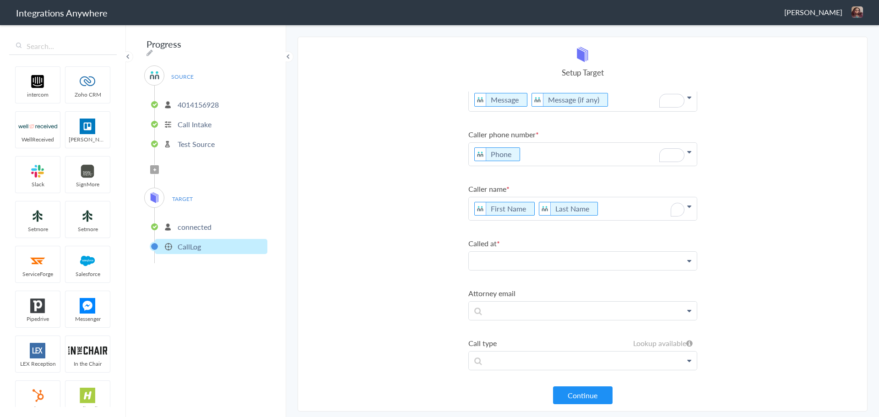
click at [521, 256] on p at bounding box center [583, 261] width 228 height 18
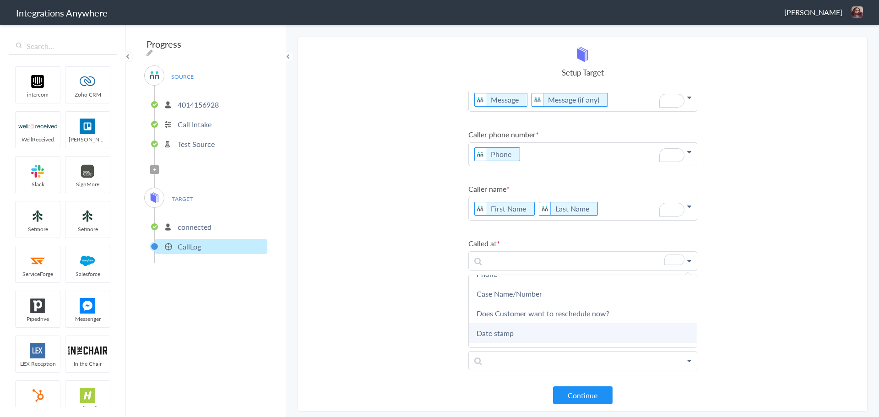
click at [507, 326] on link "Date stamp" at bounding box center [583, 333] width 228 height 20
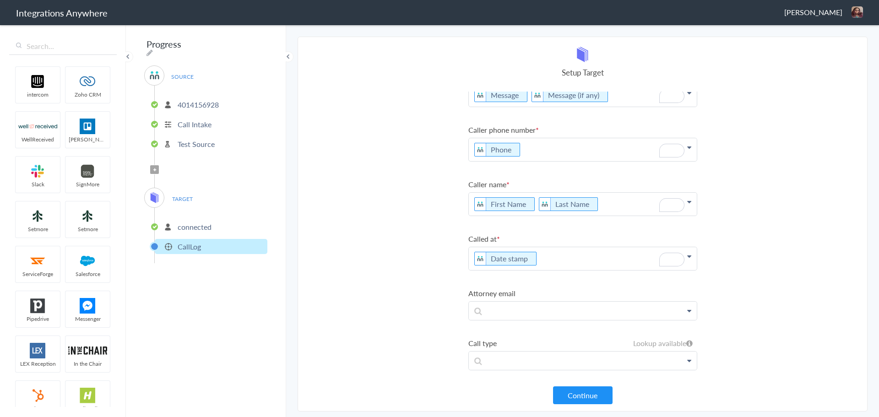
scroll to position [22, 0]
click at [447, 294] on section "Select Account 4014156928 Rename Delete (a few seconds ago) 8005208430 Rename D…" at bounding box center [583, 224] width 570 height 375
click at [510, 306] on p at bounding box center [583, 311] width 228 height 18
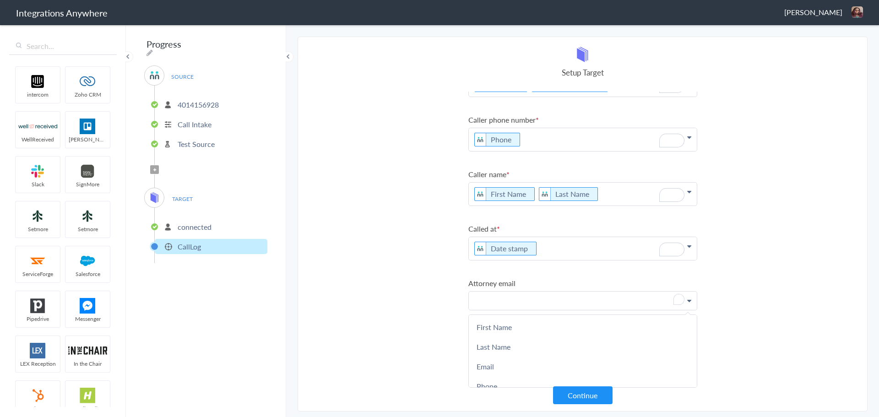
scroll to position [38, 0]
click at [421, 275] on section "Select Account 4014156928 Rename Delete (a few seconds ago) 8005208430 Rename D…" at bounding box center [583, 224] width 570 height 375
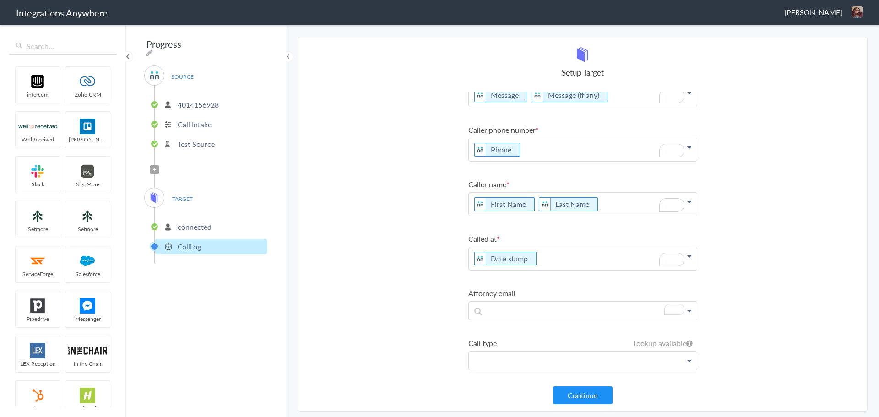
click at [509, 364] on p at bounding box center [583, 361] width 228 height 18
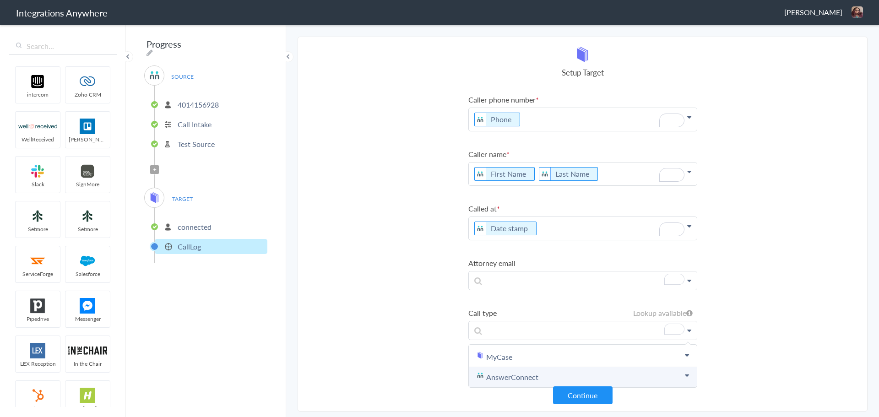
click at [537, 367] on link "AnswerConnect" at bounding box center [583, 377] width 228 height 20
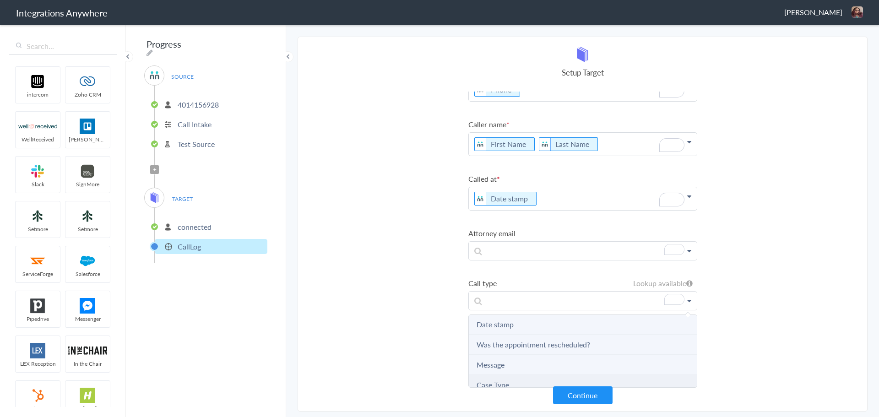
click at [520, 375] on Type "Case Type" at bounding box center [583, 385] width 228 height 20
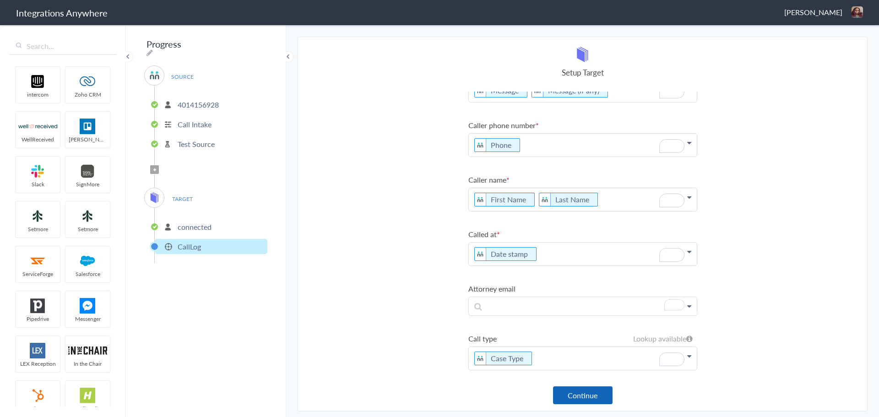
click at [597, 399] on button "Continue" at bounding box center [583, 396] width 60 height 18
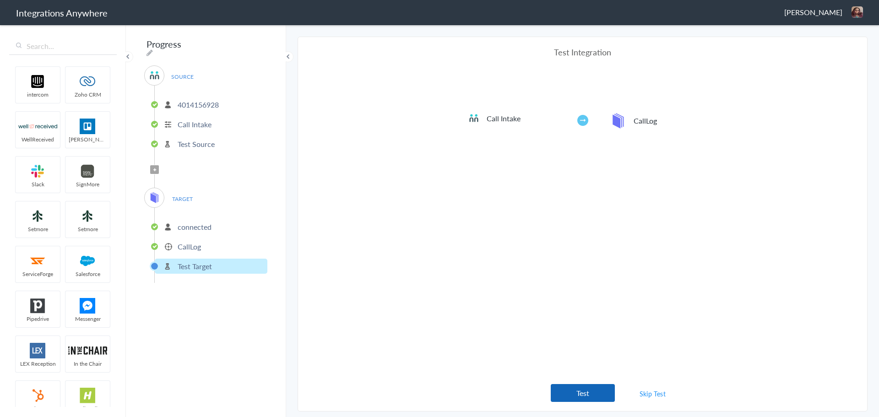
click at [572, 390] on button "Test" at bounding box center [583, 393] width 64 height 18
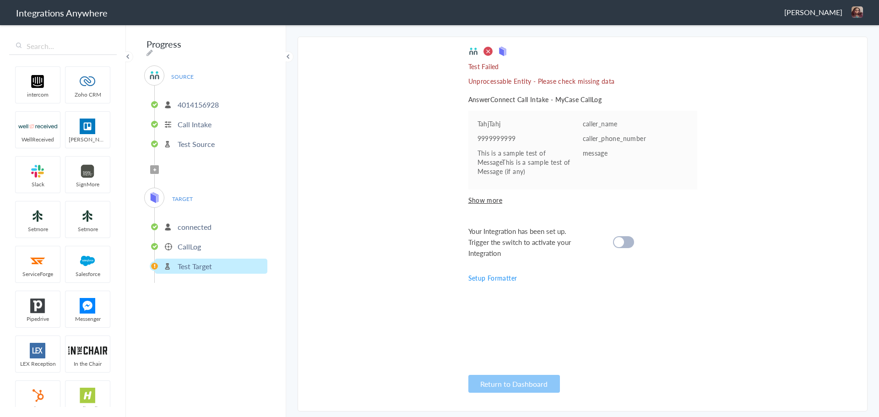
click at [621, 237] on div at bounding box center [623, 242] width 21 height 12
click at [485, 197] on span "Show more" at bounding box center [583, 200] width 229 height 9
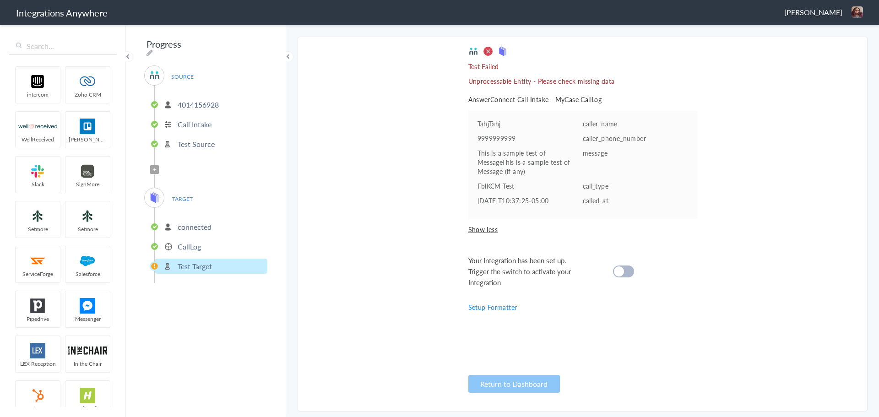
click at [477, 309] on link "Setup Formatter" at bounding box center [493, 307] width 49 height 9
click at [505, 307] on link "Setup Formatter" at bounding box center [493, 307] width 49 height 9
click at [152, 168] on span "Filter Applied" at bounding box center [154, 169] width 9 height 9
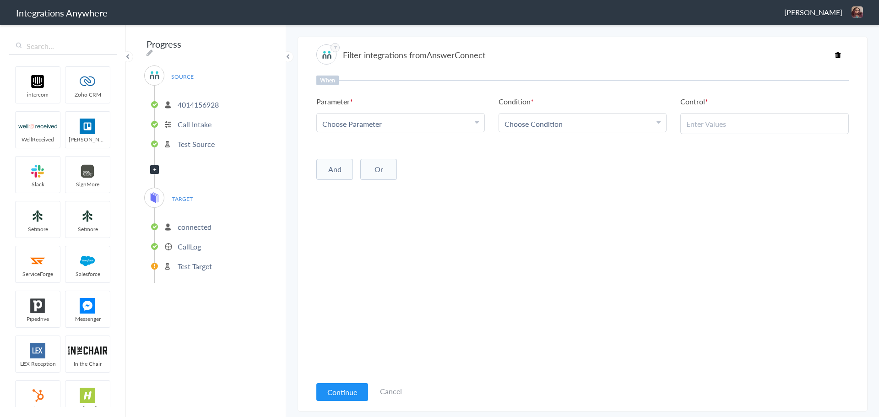
click at [427, 125] on div "Choose Parameter" at bounding box center [400, 124] width 157 height 11
click at [533, 127] on span "Choose Condition" at bounding box center [534, 124] width 58 height 11
click at [420, 120] on div "Choose Parameter" at bounding box center [400, 124] width 157 height 11
click at [432, 121] on div "Choose Parameter" at bounding box center [400, 124] width 157 height 11
click at [426, 125] on div "Choose Parameter" at bounding box center [400, 124] width 157 height 11
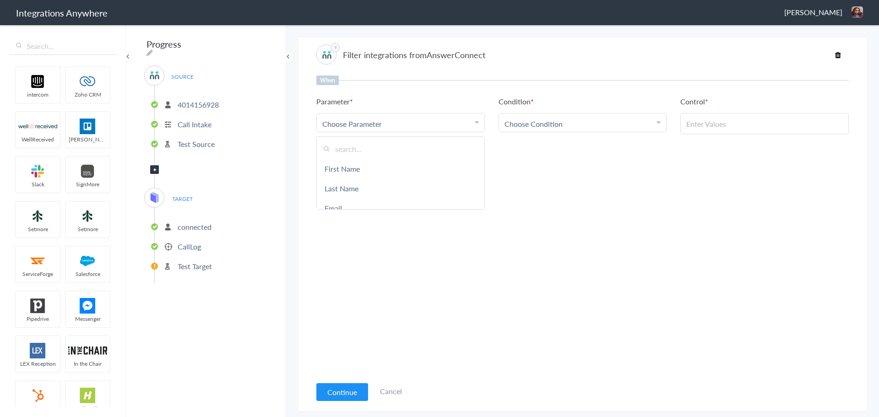
click at [411, 151] on input "text" at bounding box center [401, 149] width 168 height 20
type input "call"
click at [435, 183] on link "Call Closing Note" at bounding box center [401, 187] width 168 height 20
click at [529, 133] on ul "Parameter Choose Parameter Call Closing Note First Name Last Name Email Phone C…" at bounding box center [582, 115] width 533 height 38
click at [532, 127] on span "Choose Condition" at bounding box center [534, 124] width 58 height 11
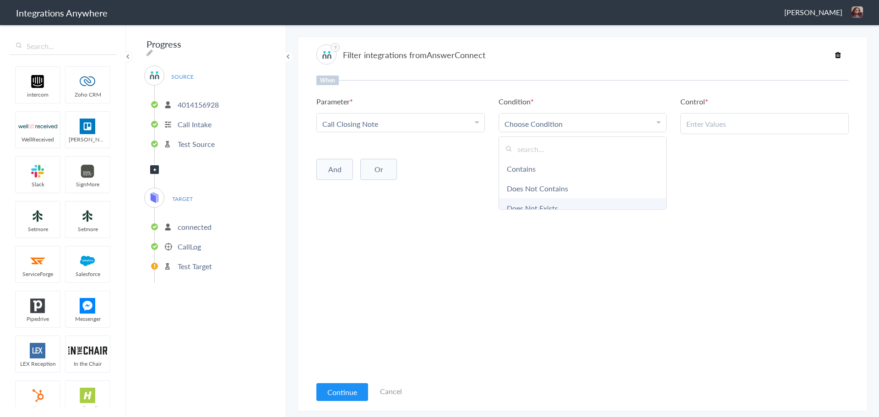
click at [542, 202] on link "Does Not Exists" at bounding box center [583, 208] width 168 height 20
click at [333, 388] on button "Continue" at bounding box center [342, 392] width 52 height 18
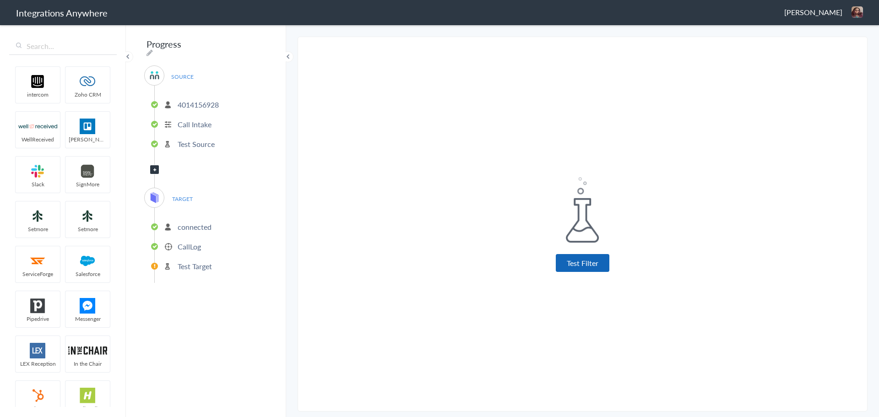
click at [576, 258] on button "Test Filter" at bounding box center [583, 263] width 54 height 18
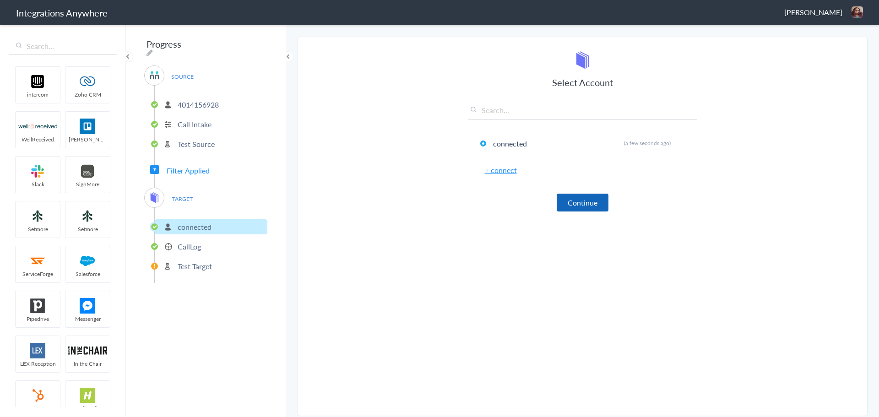
click at [572, 203] on button "Continue" at bounding box center [583, 203] width 52 height 18
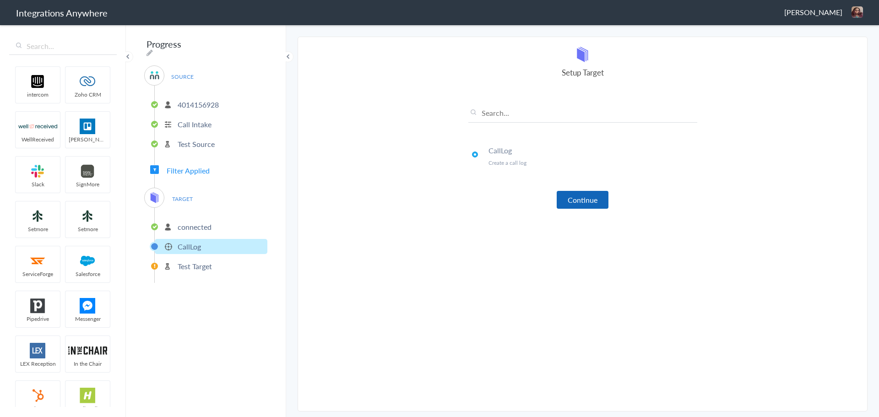
click at [572, 202] on button "Continue" at bounding box center [583, 200] width 52 height 18
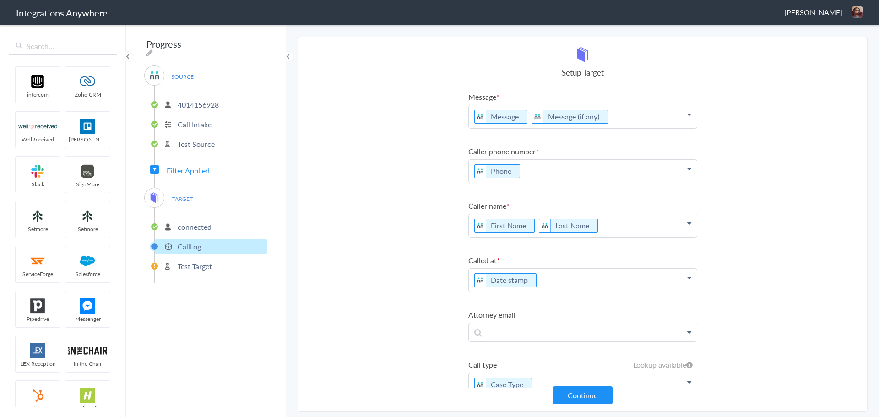
click at [626, 119] on p "Message Message (if any)" at bounding box center [583, 116] width 228 height 23
click at [604, 117] on icon "To enrich screen reader interactions, please activate Accessibility in Grammarl…" at bounding box center [608, 116] width 10 height 11
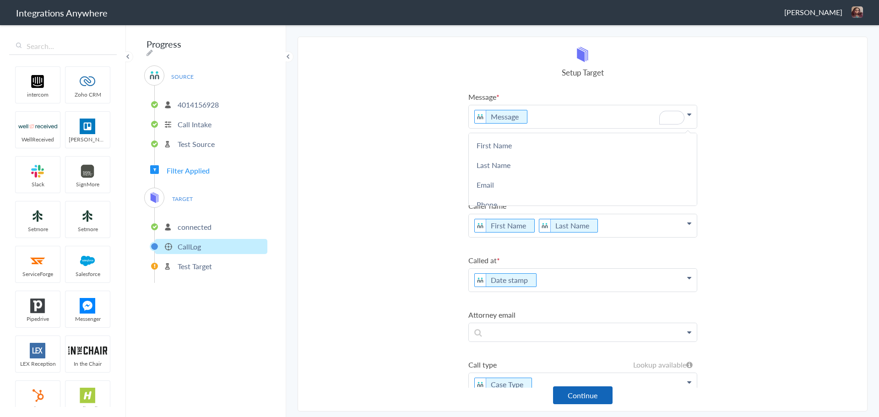
click at [575, 397] on button "Continue" at bounding box center [583, 396] width 60 height 18
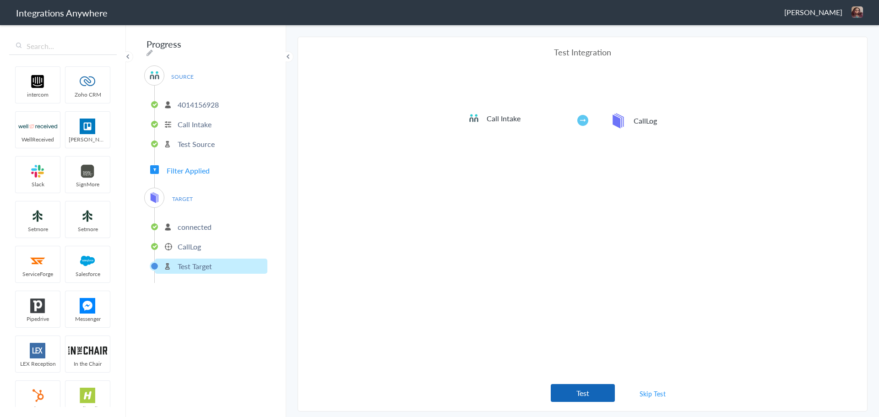
click at [580, 389] on button "Test" at bounding box center [583, 393] width 64 height 18
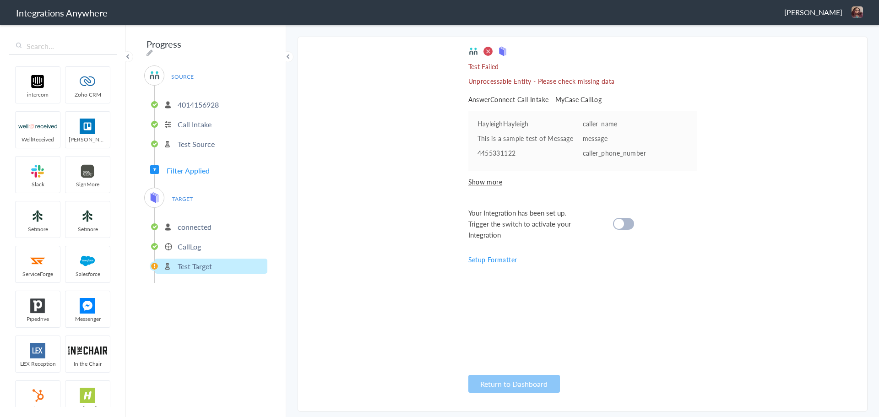
click at [491, 179] on span "Show more" at bounding box center [583, 181] width 229 height 9
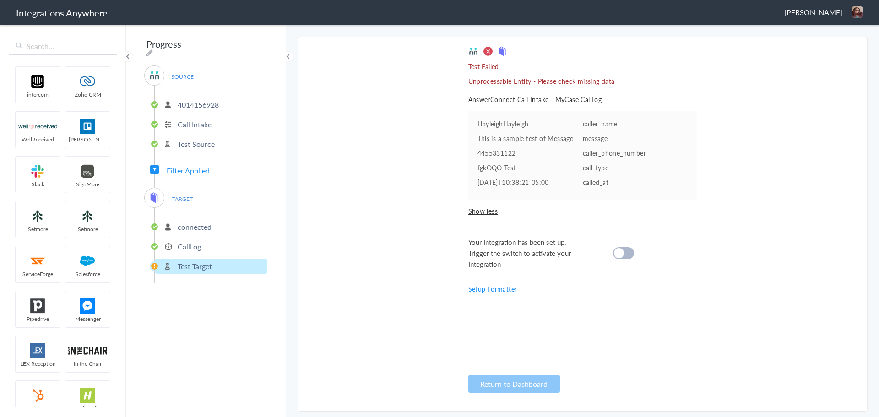
click at [624, 255] on div at bounding box center [623, 253] width 21 height 12
click at [184, 245] on p "CallLog" at bounding box center [189, 246] width 23 height 11
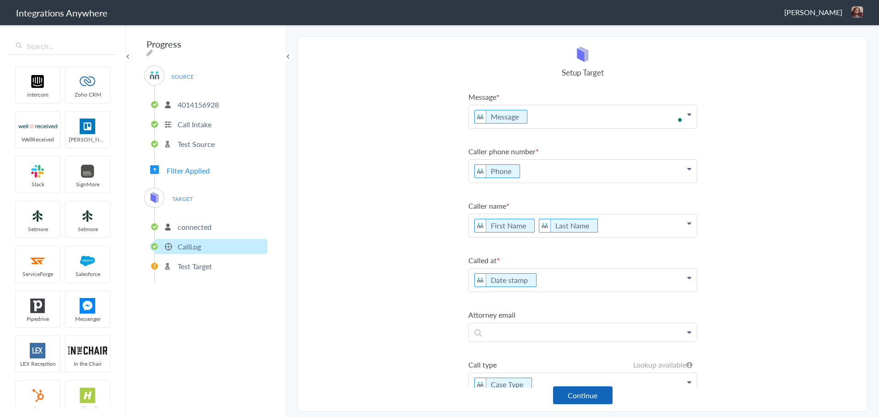
click at [599, 403] on button "Continue" at bounding box center [583, 396] width 60 height 18
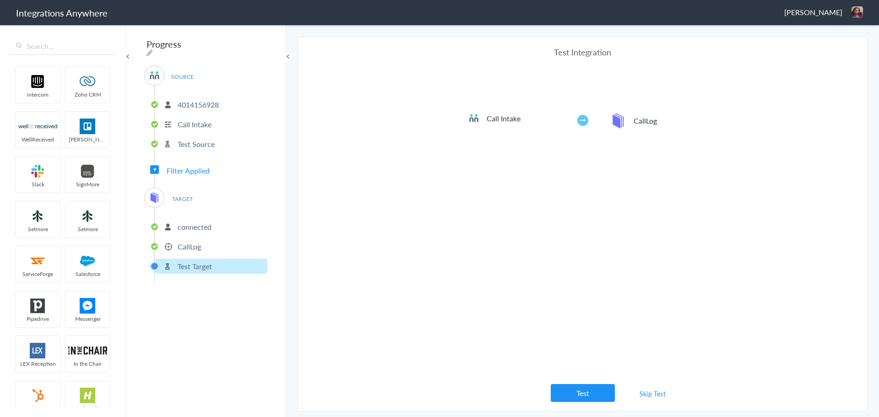
click at [650, 393] on link "Skip Test" at bounding box center [653, 394] width 49 height 16
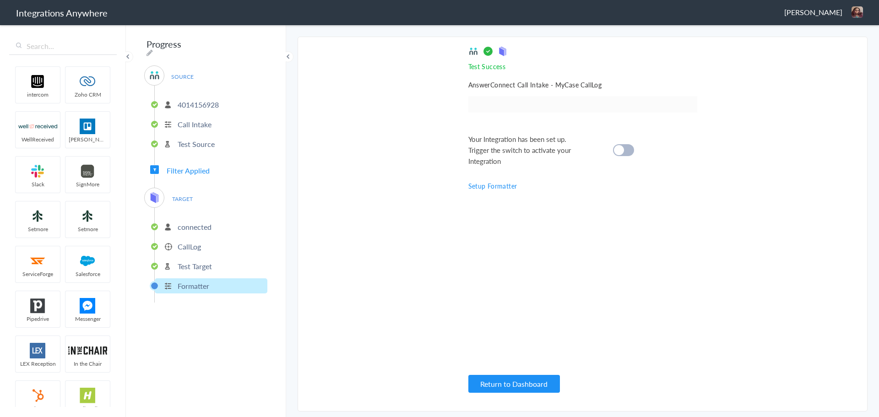
click at [621, 151] on cite at bounding box center [619, 150] width 10 height 10
click at [512, 381] on button "Return to Dashboard" at bounding box center [515, 384] width 92 height 18
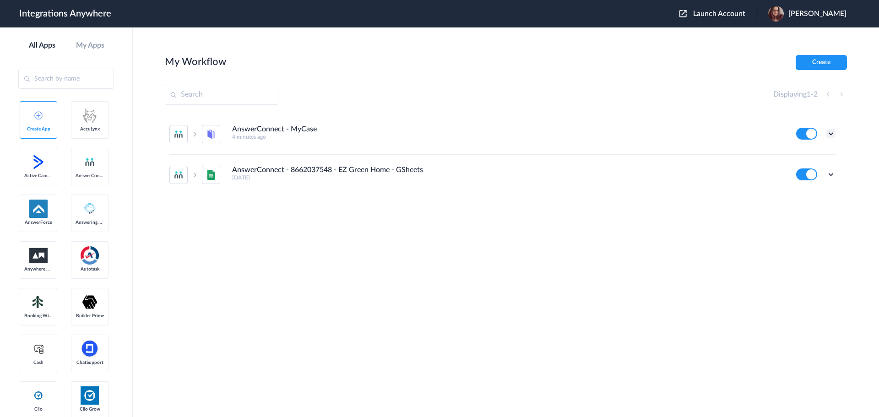
click at [831, 135] on icon at bounding box center [831, 133] width 9 height 9
click at [819, 171] on link "Task history" at bounding box center [805, 172] width 44 height 6
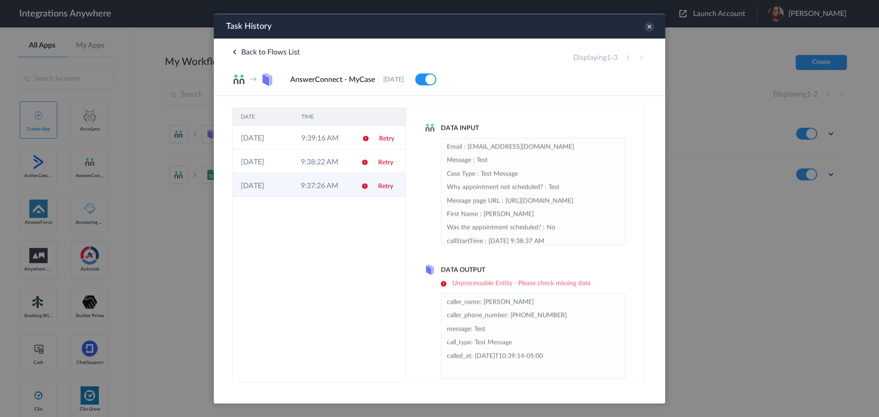
click at [354, 185] on td at bounding box center [361, 185] width 17 height 24
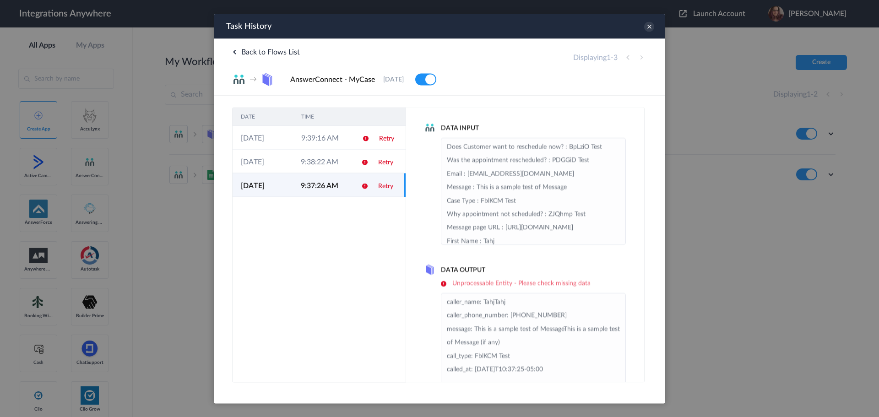
scroll to position [26, 0]
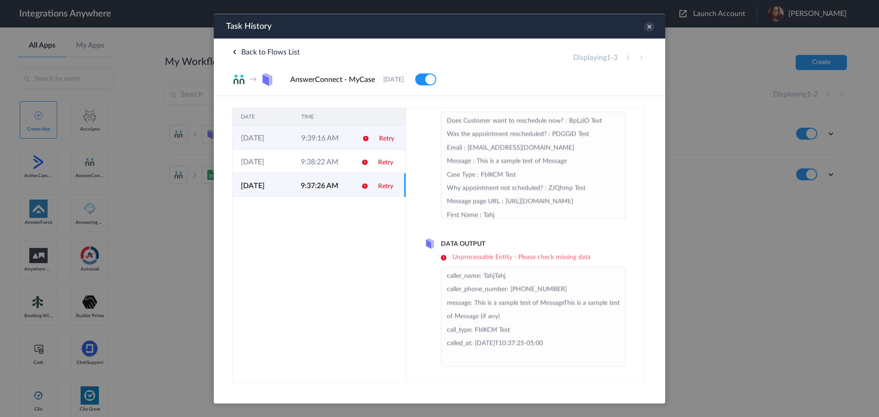
click at [362, 138] on icon at bounding box center [365, 138] width 7 height 7
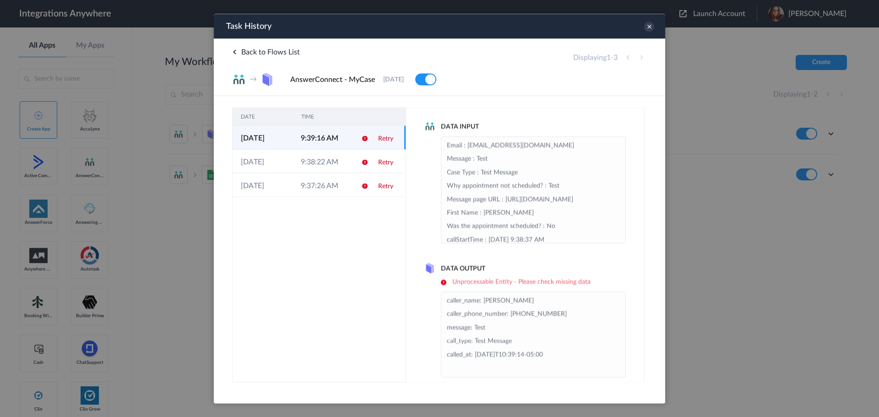
scroll to position [0, 0]
click at [647, 25] on icon at bounding box center [649, 27] width 10 height 10
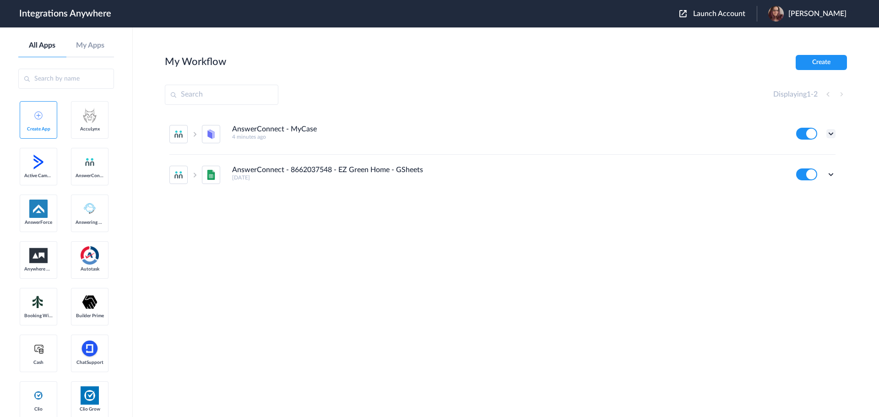
click at [829, 134] on icon at bounding box center [831, 133] width 9 height 9
click at [821, 157] on li "Edit" at bounding box center [806, 155] width 60 height 17
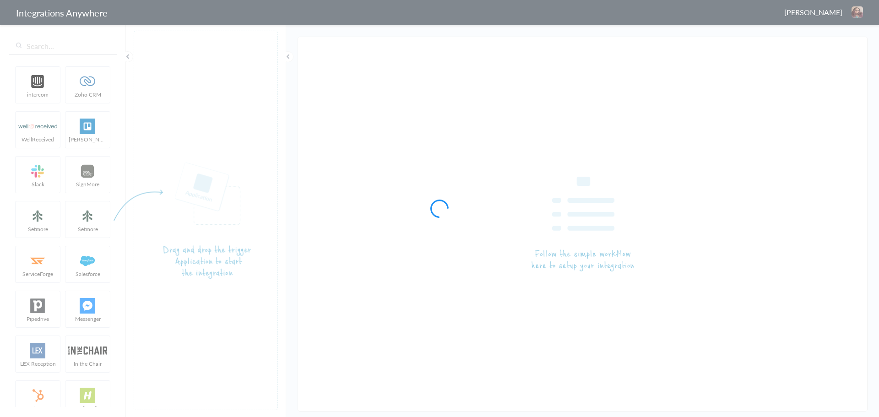
type input "AnswerConnect - MyCase"
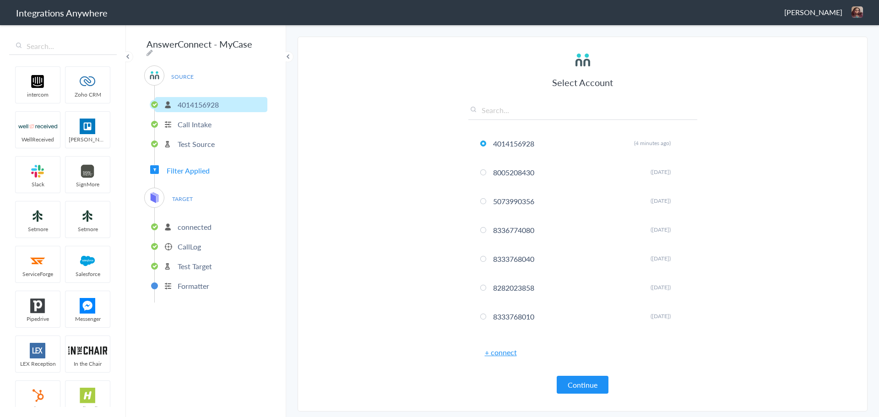
click at [213, 224] on li "connected" at bounding box center [211, 226] width 113 height 15
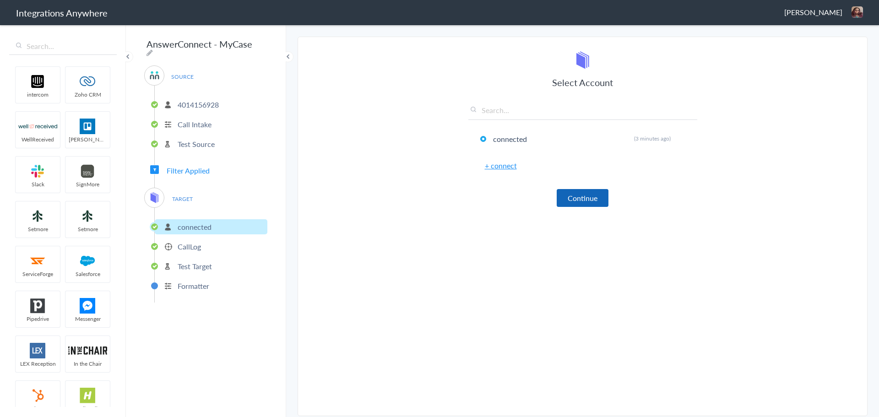
click at [578, 199] on button "Continue" at bounding box center [583, 198] width 52 height 18
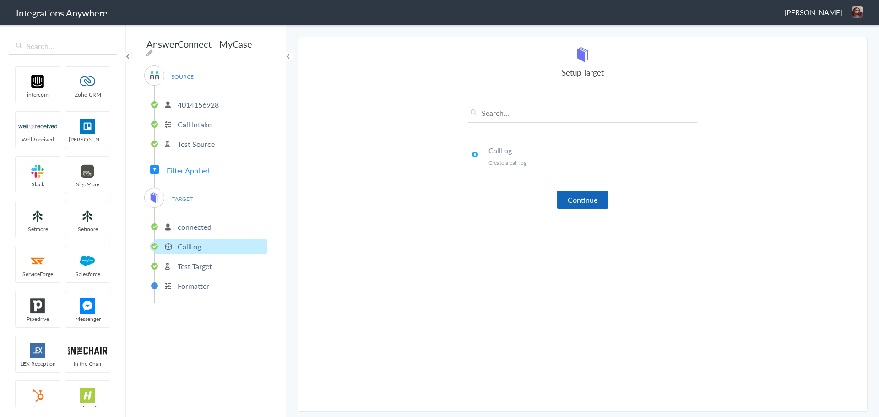
click at [585, 201] on button "Continue" at bounding box center [583, 200] width 52 height 18
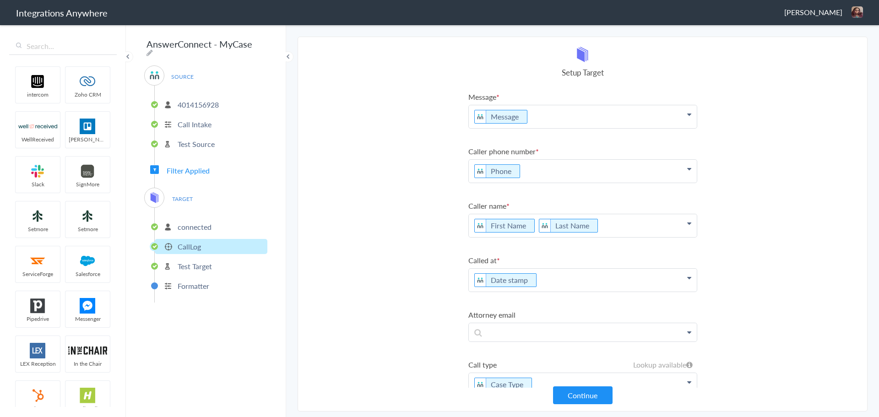
click at [473, 226] on p "First Name Last Name" at bounding box center [583, 225] width 228 height 23
click at [570, 226] on p "First Name: First Name Last Name" at bounding box center [583, 225] width 228 height 23
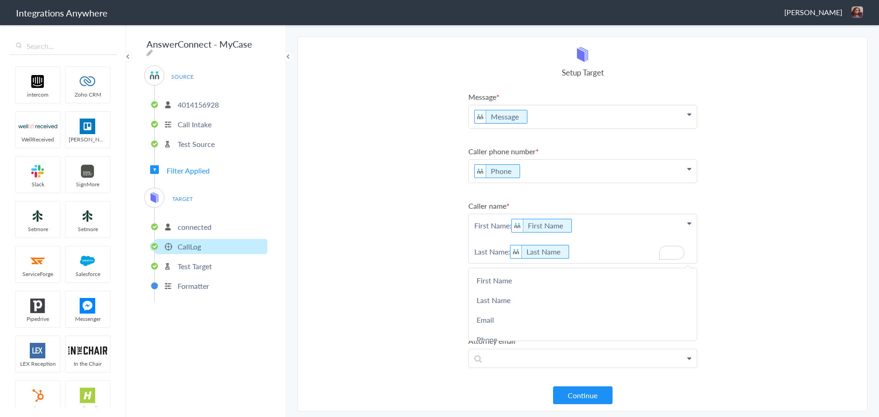
click at [718, 208] on section "Select Account 4014156928 Rename Delete (4 minutes ago) 8005208430 Rename Delet…" at bounding box center [583, 224] width 570 height 375
click at [584, 393] on button "Continue" at bounding box center [583, 396] width 60 height 18
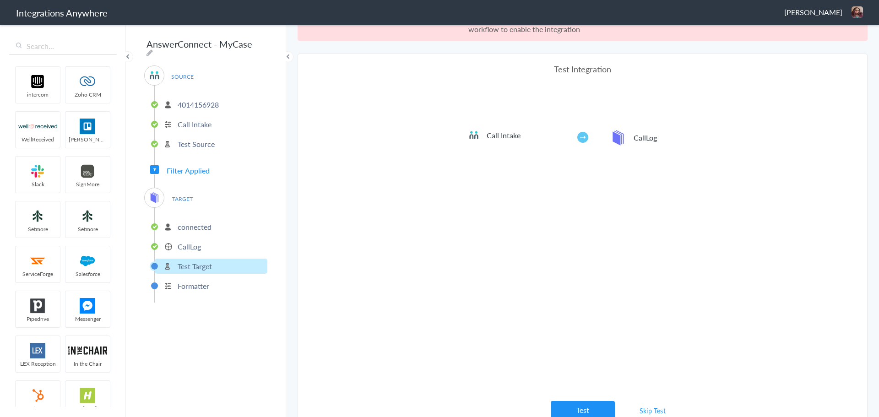
scroll to position [34, 0]
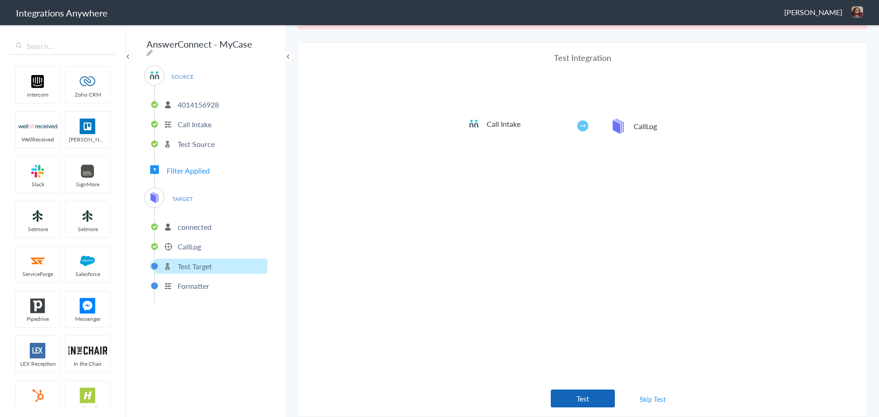
click at [584, 405] on button "Test" at bounding box center [583, 399] width 64 height 18
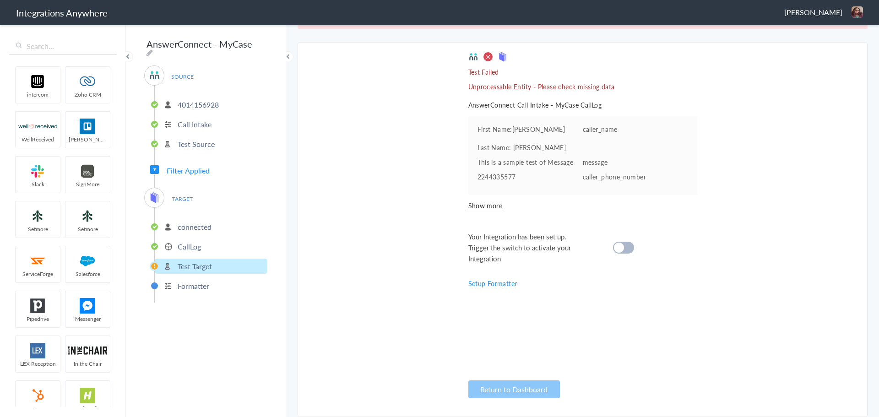
click at [487, 203] on span "Show more" at bounding box center [583, 205] width 229 height 9
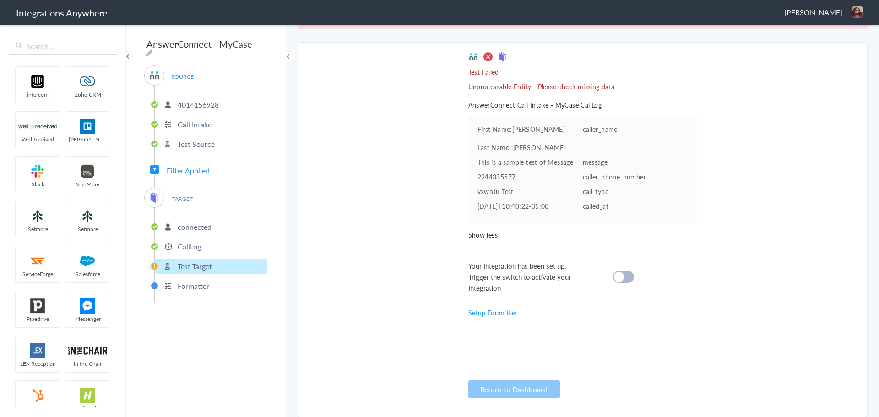
click at [624, 276] on div at bounding box center [623, 277] width 21 height 12
click at [218, 278] on li "Formatter" at bounding box center [211, 285] width 113 height 15
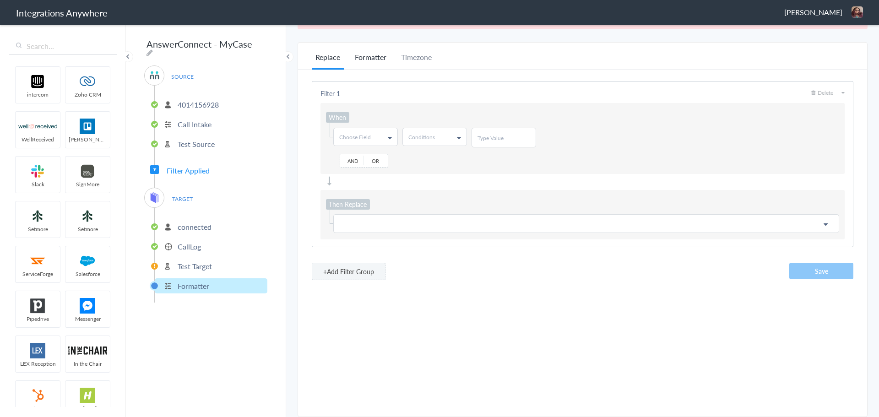
click at [363, 59] on li "Formatter" at bounding box center [370, 61] width 39 height 18
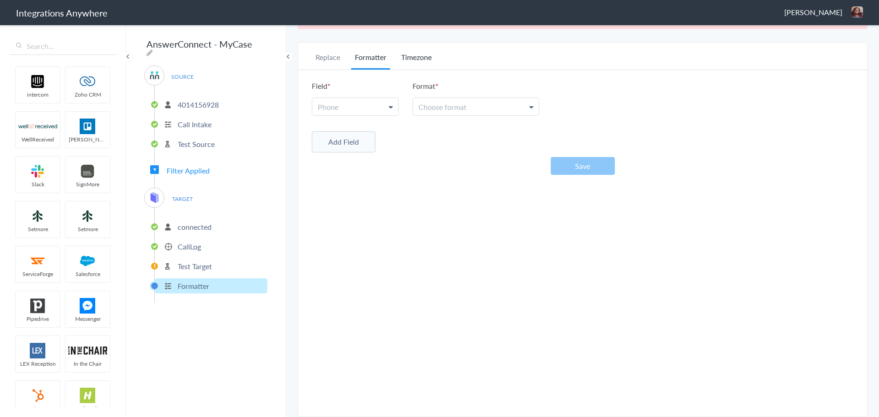
click at [422, 59] on li "Timezone" at bounding box center [417, 61] width 38 height 18
click at [187, 167] on span "Filter Applied" at bounding box center [188, 170] width 43 height 11
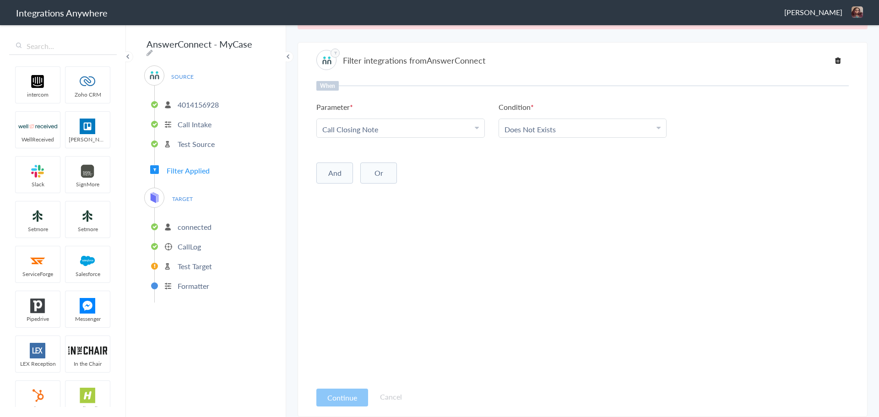
click at [188, 261] on p "Test Target" at bounding box center [195, 266] width 34 height 11
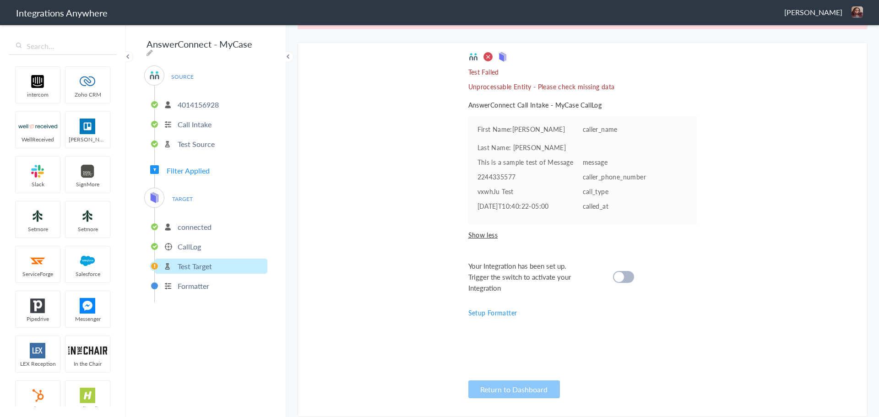
click at [187, 244] on p "CallLog" at bounding box center [189, 246] width 23 height 11
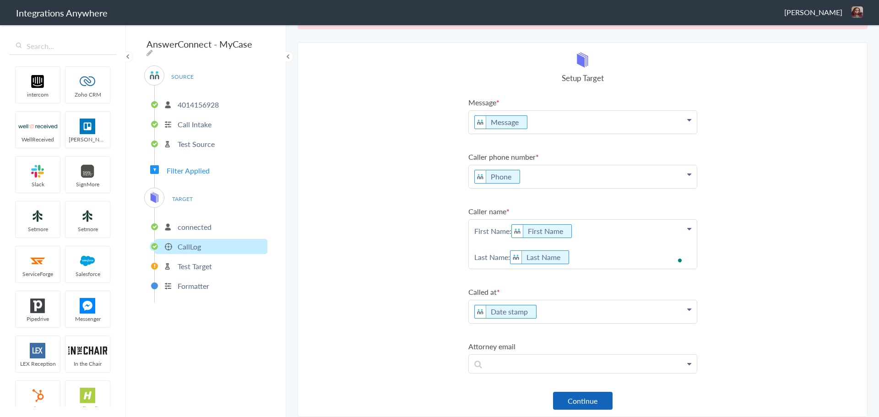
click at [585, 393] on button "Continue" at bounding box center [583, 401] width 60 height 18
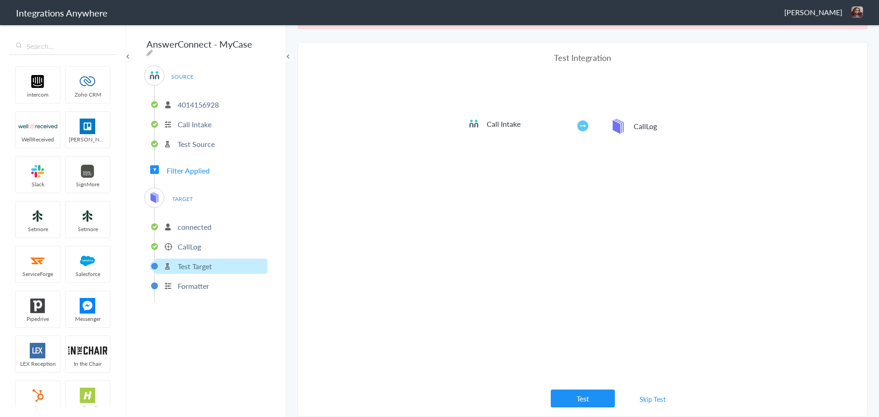
click at [639, 398] on link "Skip Test" at bounding box center [653, 399] width 49 height 16
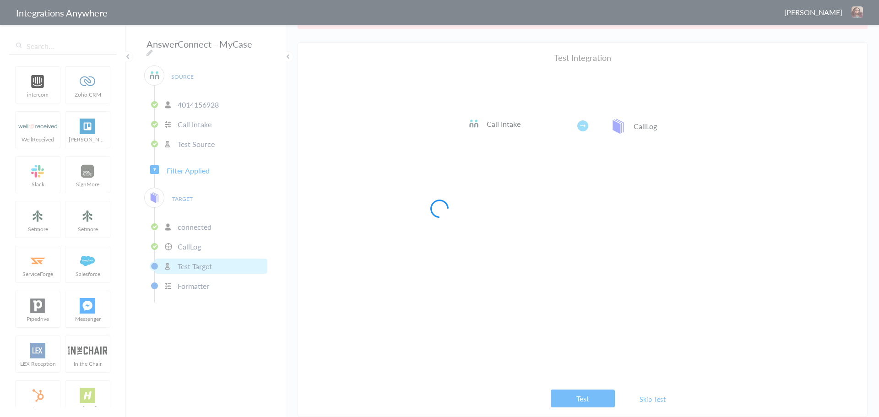
scroll to position [0, 0]
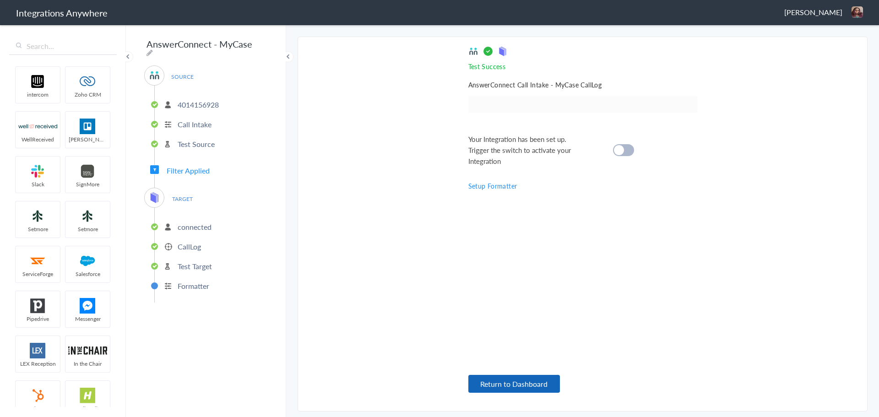
click at [552, 383] on button "Return to Dashboard" at bounding box center [515, 384] width 92 height 18
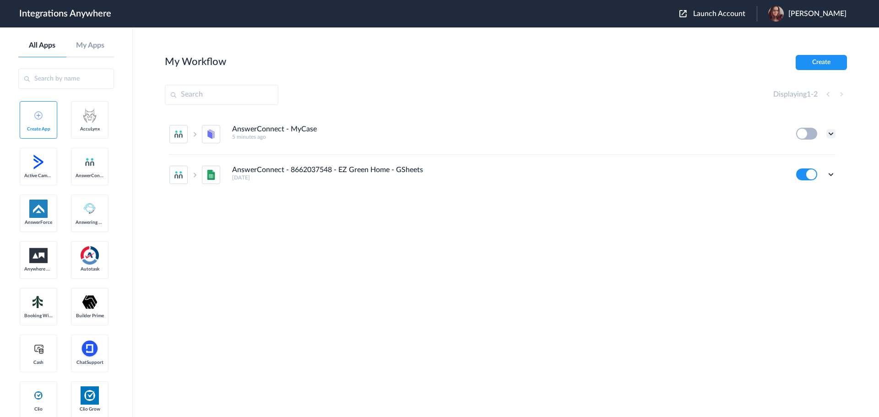
click at [833, 132] on icon at bounding box center [831, 133] width 9 height 9
click at [816, 188] on li "Delete" at bounding box center [806, 188] width 60 height 17
click at [813, 184] on li "Are you sure?" at bounding box center [806, 192] width 60 height 25
